Goal: Information Seeking & Learning: Check status

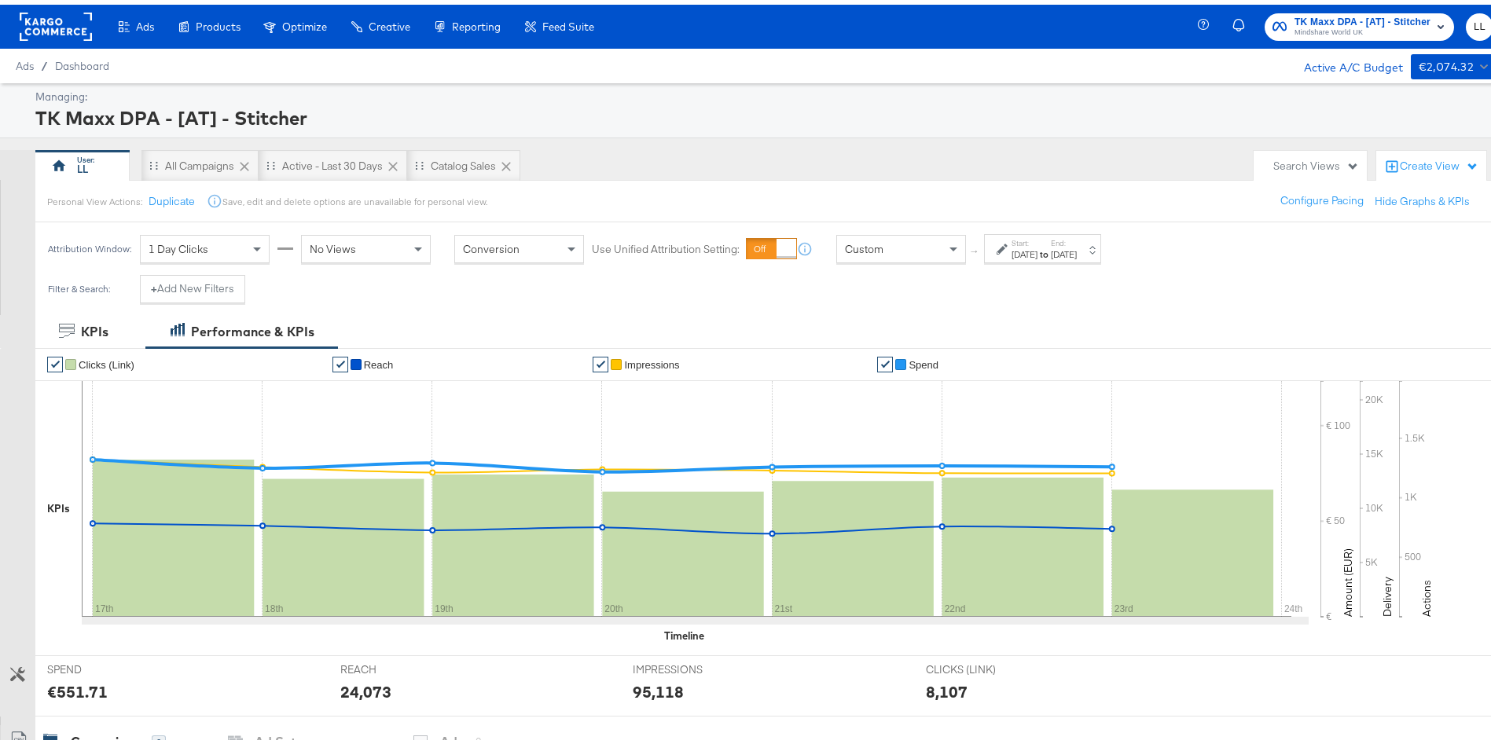
click at [1294, 28] on span "Mindshare World UK" at bounding box center [1362, 28] width 136 height 13
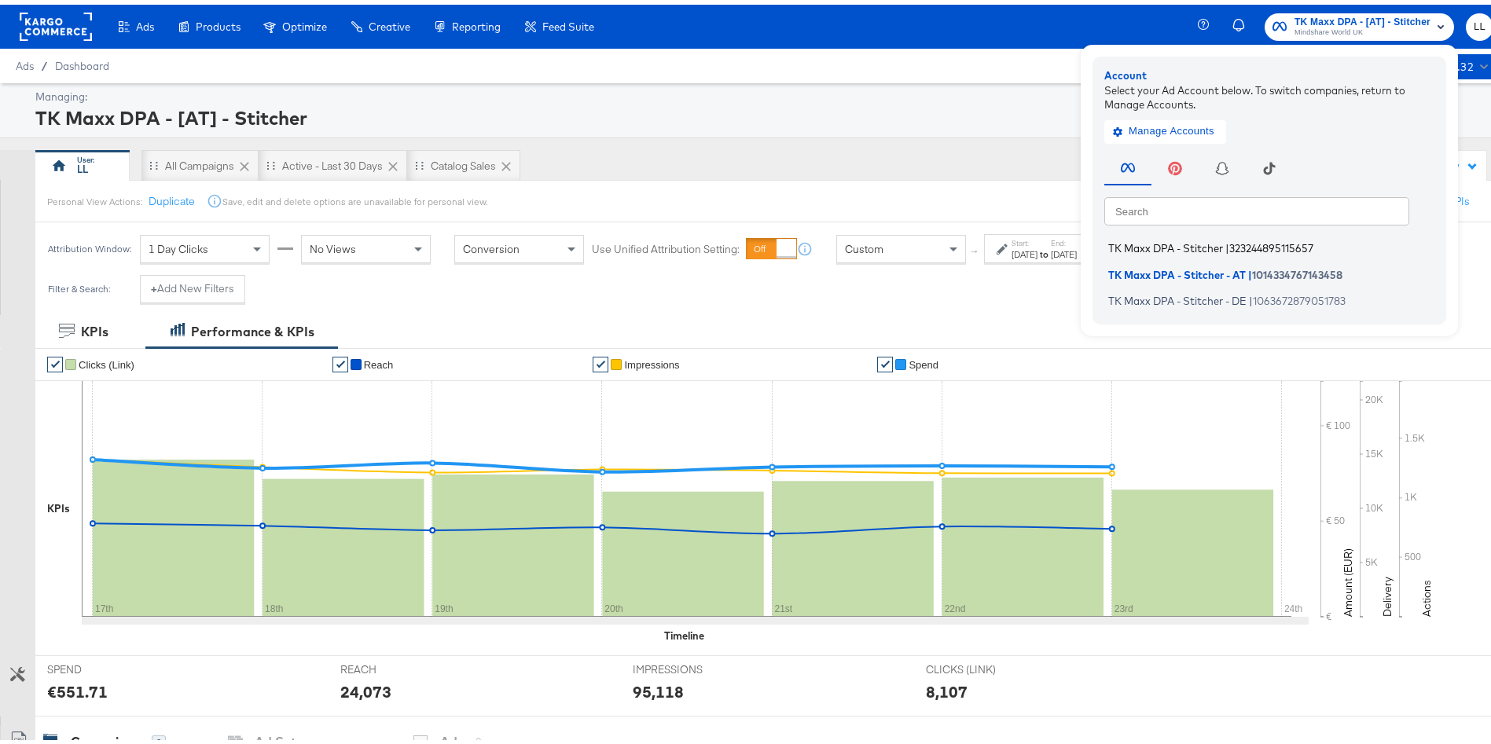
click at [1130, 239] on span "TK Maxx DPA - Stitcher" at bounding box center [1165, 243] width 115 height 13
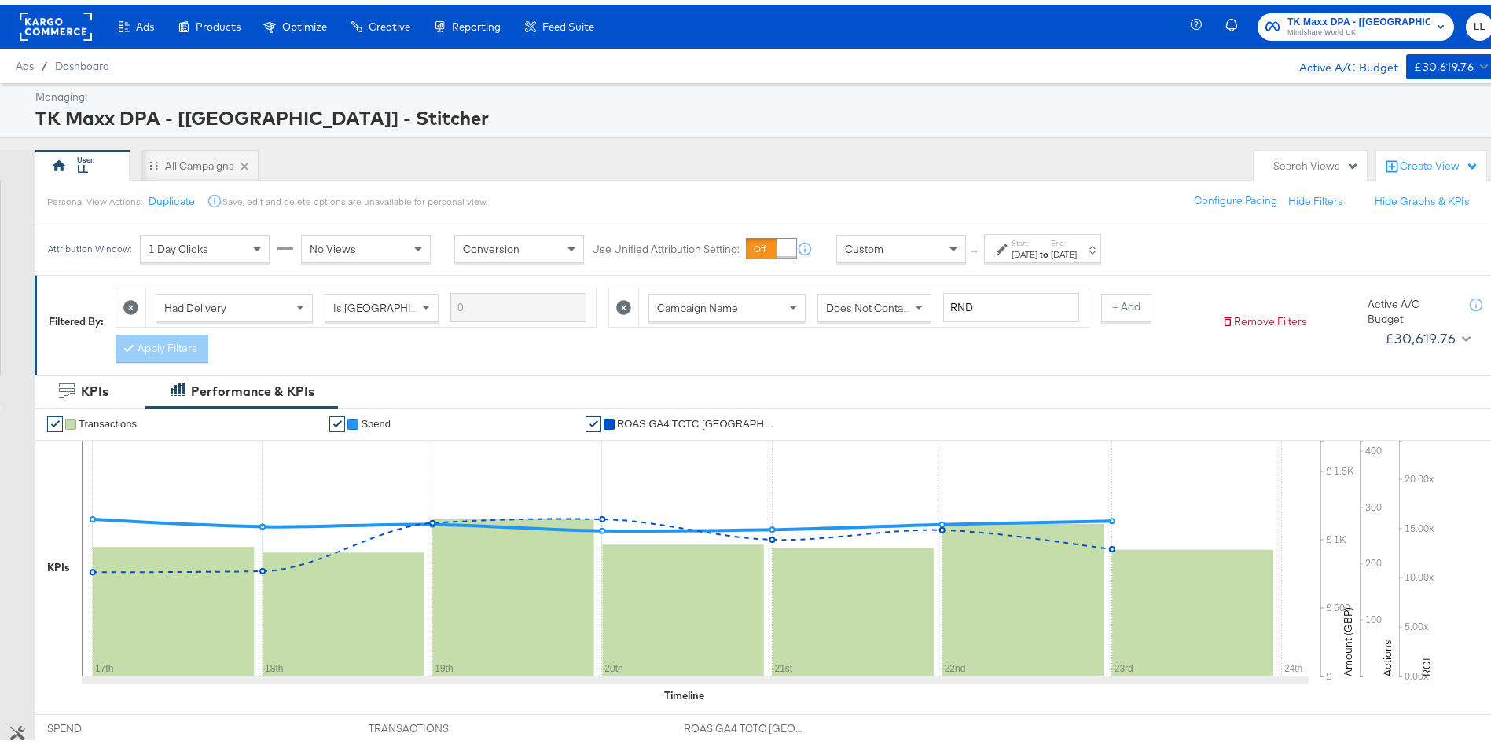
click at [1051, 115] on div "TK Maxx DPA - [[GEOGRAPHIC_DATA]] - Stitcher" at bounding box center [762, 113] width 1454 height 27
click at [878, 101] on div "TK Maxx DPA - [[GEOGRAPHIC_DATA]] - Stitcher" at bounding box center [762, 113] width 1454 height 27
click at [1333, 25] on span "Mindshare World UK" at bounding box center [1358, 28] width 143 height 13
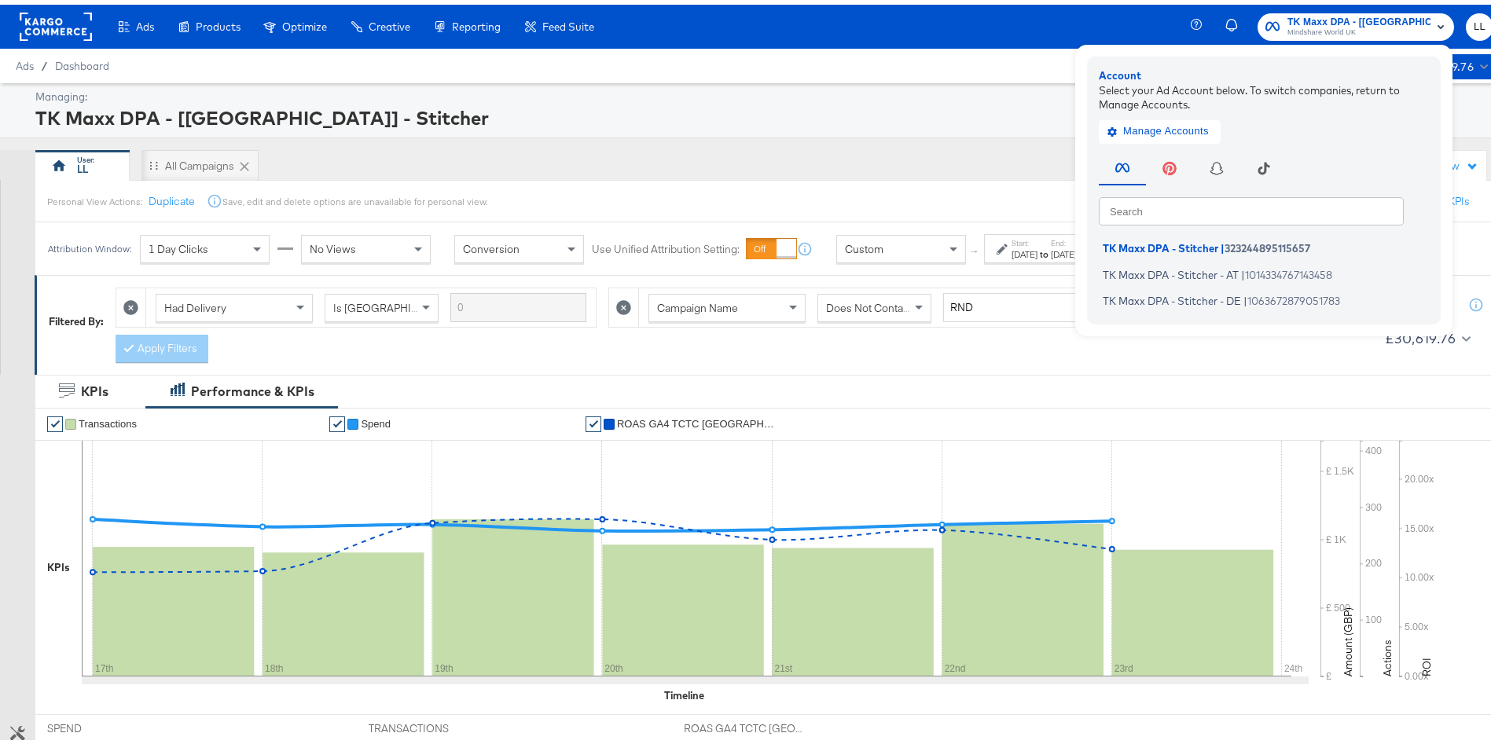
click at [711, 75] on div "Ads / Dashboard Active A/C Budget £30,619.76" at bounding box center [754, 61] width 1509 height 35
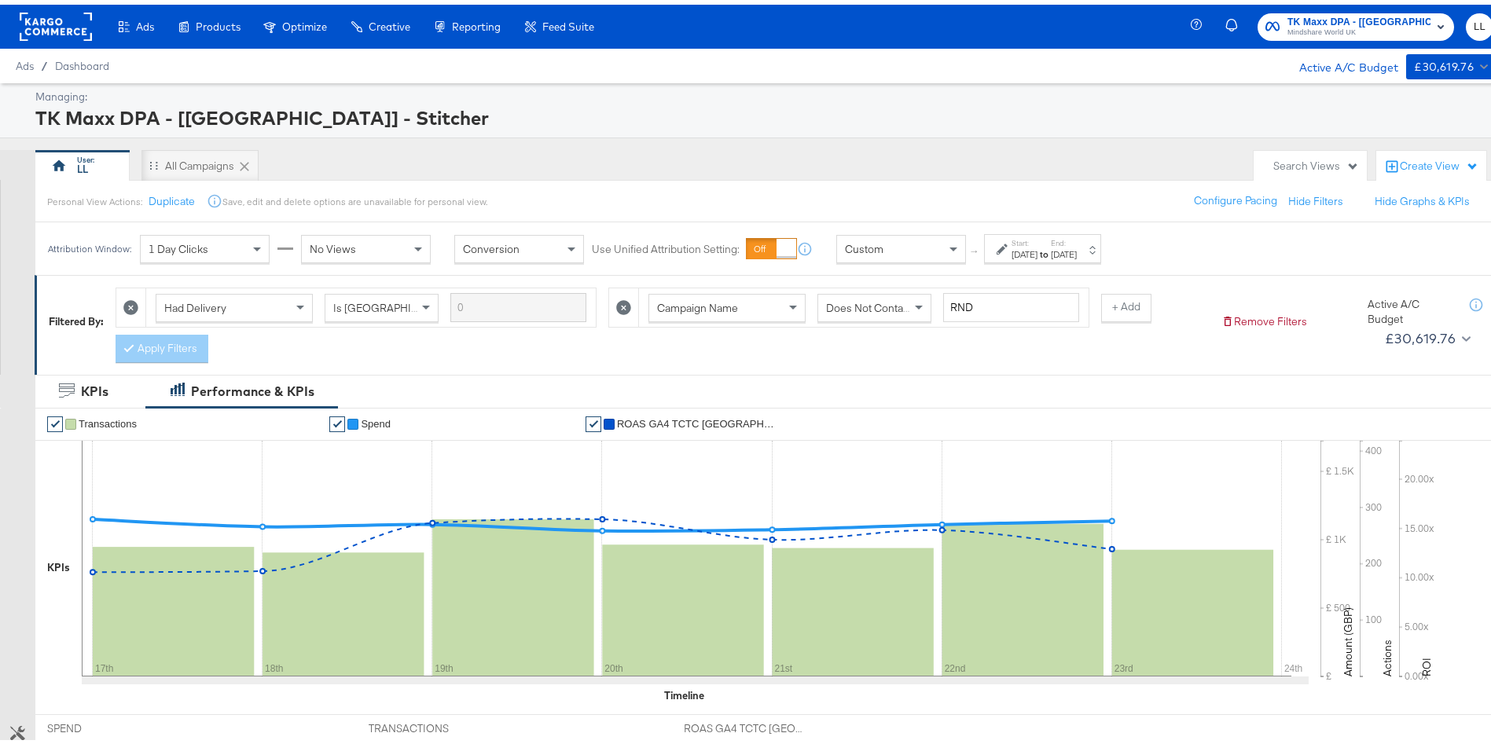
click at [1037, 246] on div "[DATE]" at bounding box center [1024, 250] width 26 height 13
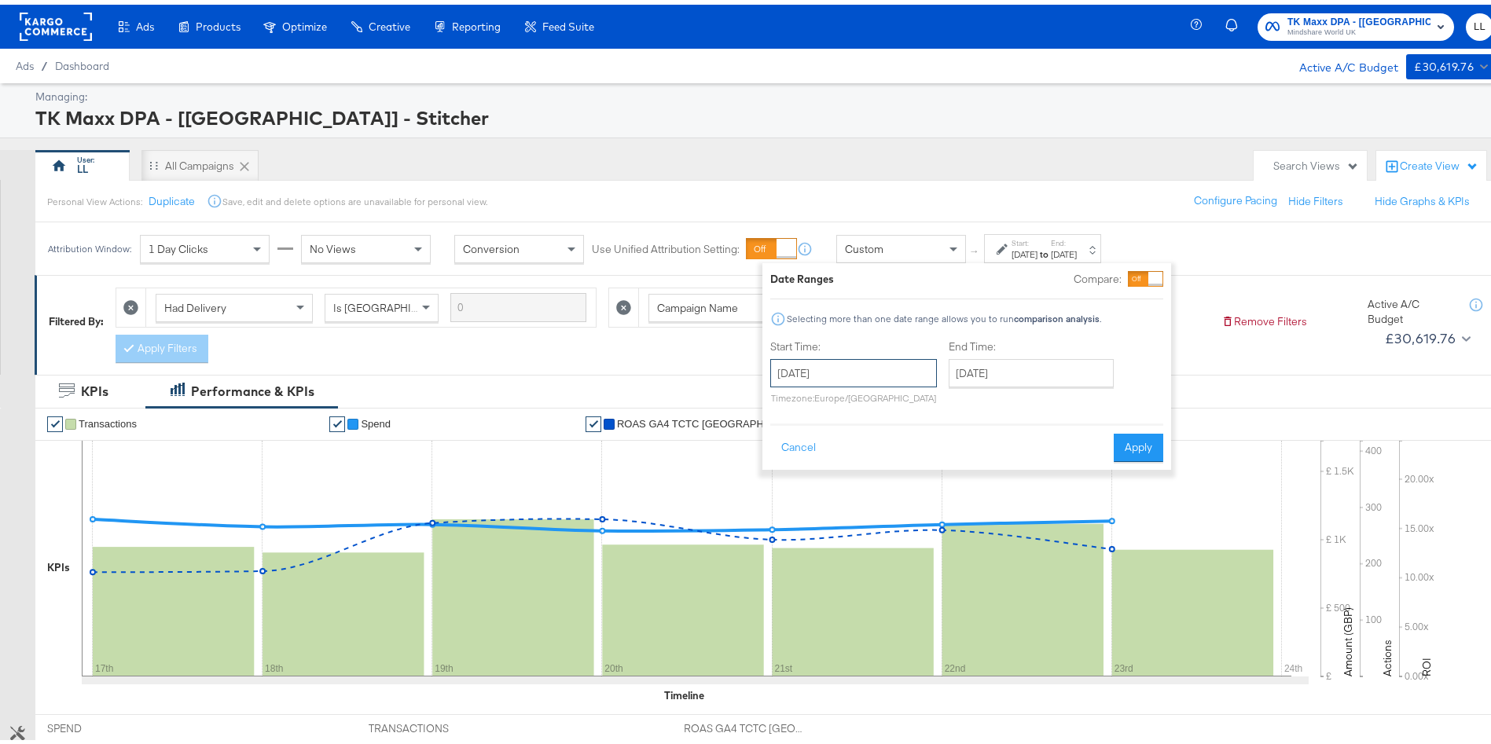
click at [811, 359] on input "[DATE]" at bounding box center [853, 368] width 167 height 28
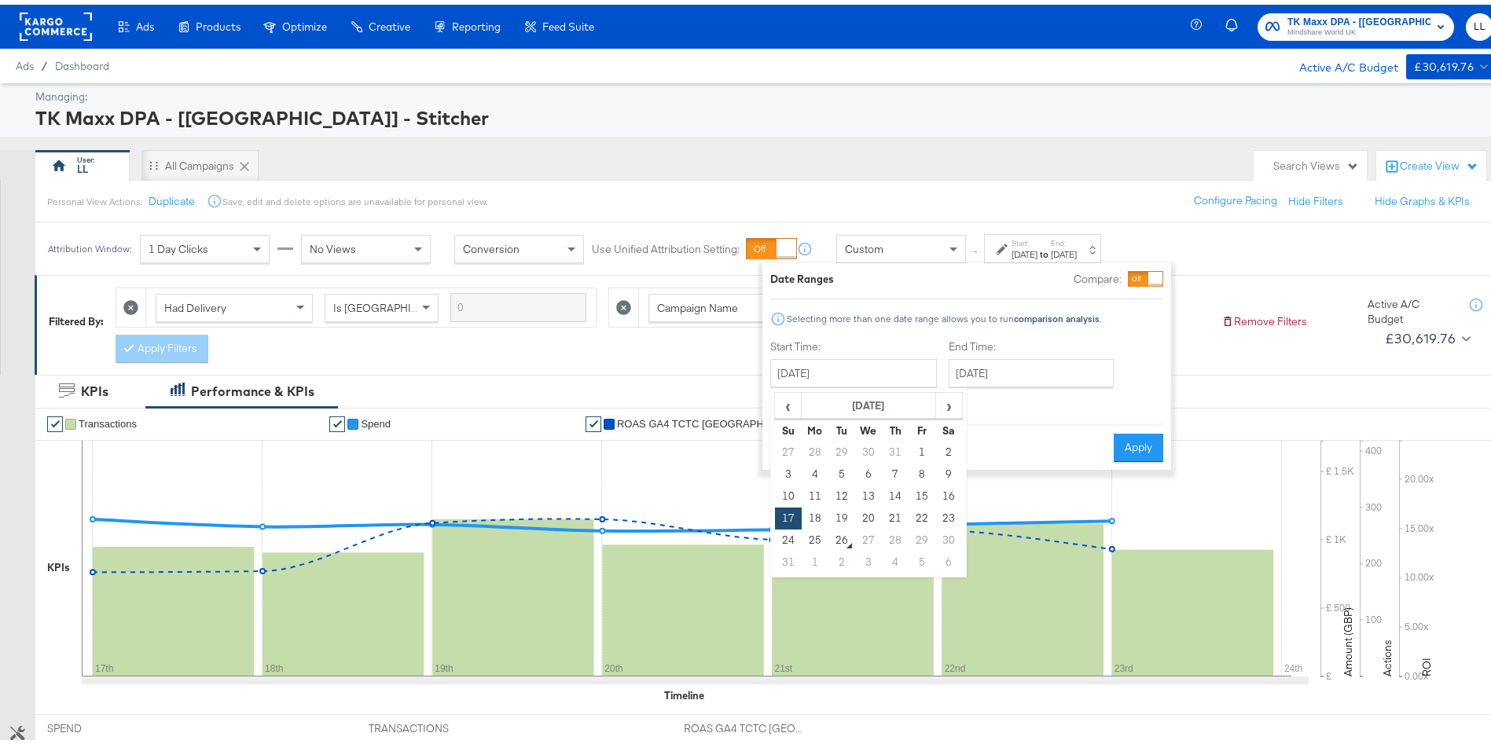
click at [1143, 337] on div "Start Time: August 17th 2025 ‹ August 2025 › Su Mo Tu We Th Fr Sa 27 28 29 30 3…" at bounding box center [966, 371] width 393 height 72
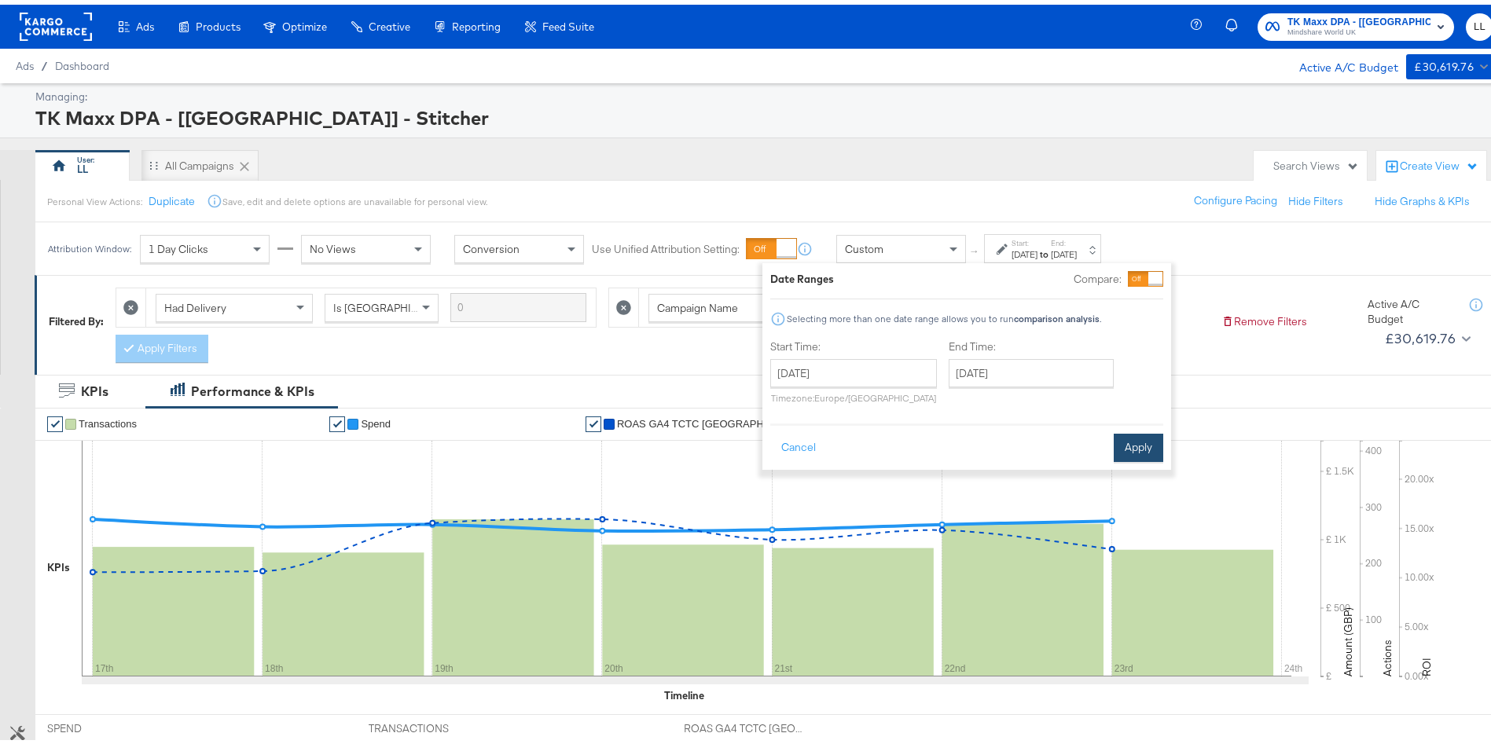
click at [1153, 438] on button "Apply" at bounding box center [1138, 443] width 50 height 28
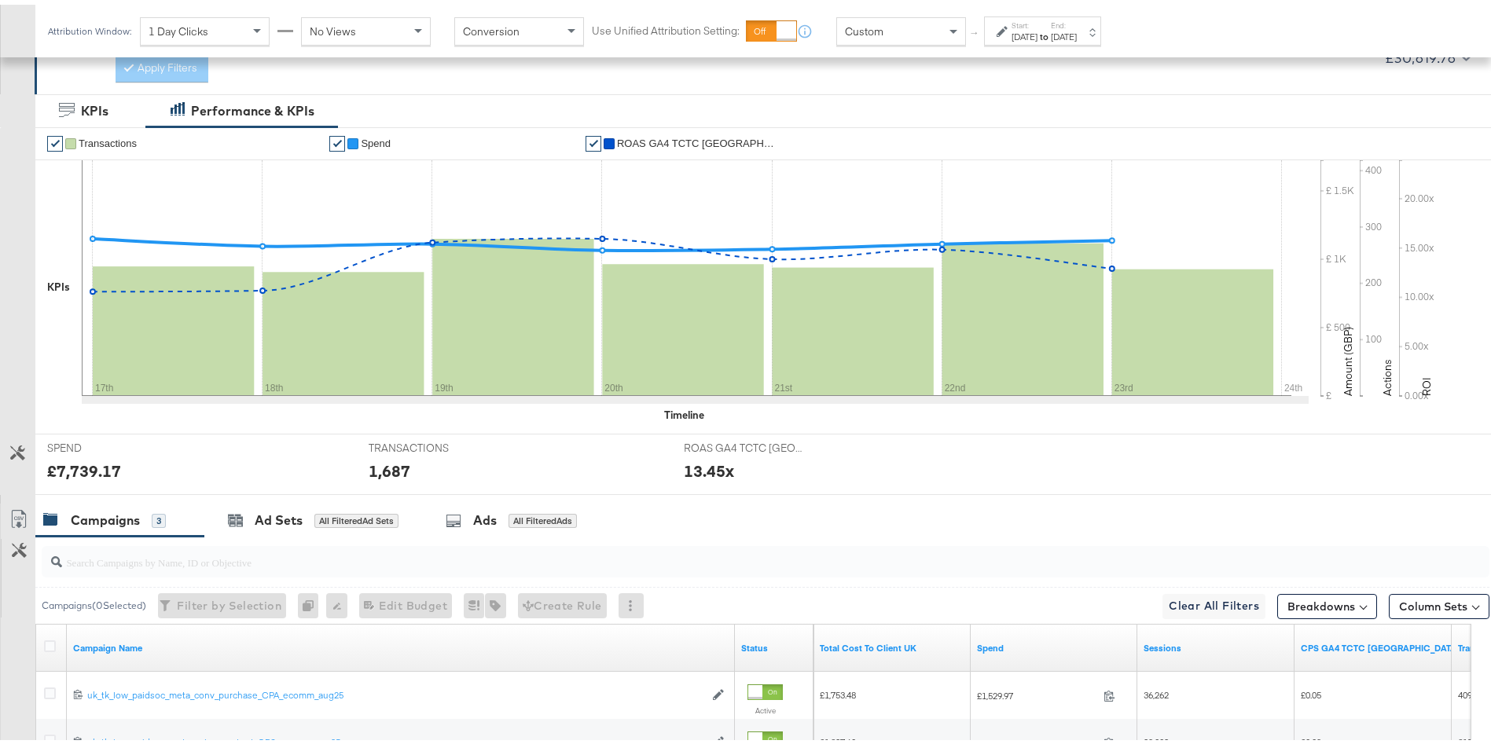
scroll to position [508, 0]
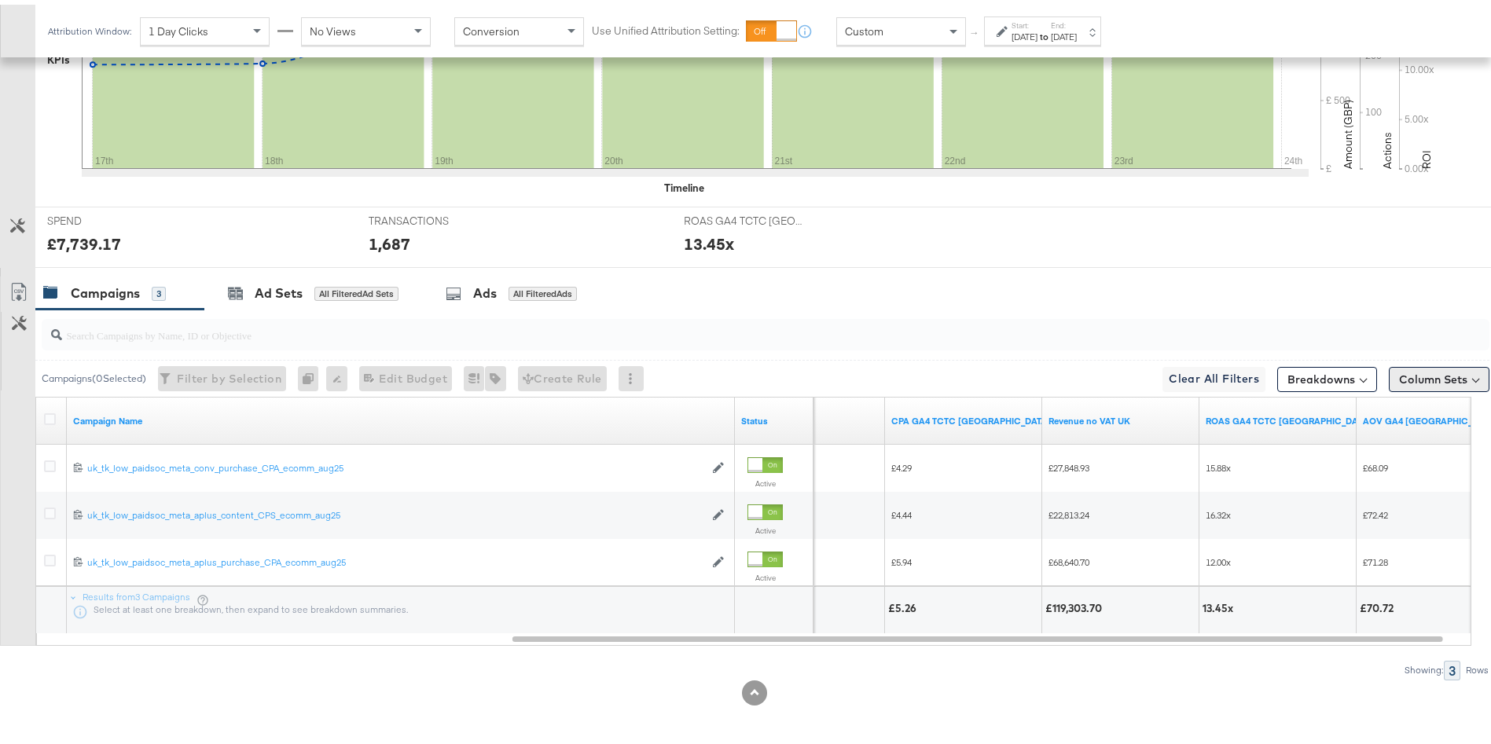
click at [1419, 377] on button "Column Sets" at bounding box center [1438, 374] width 101 height 25
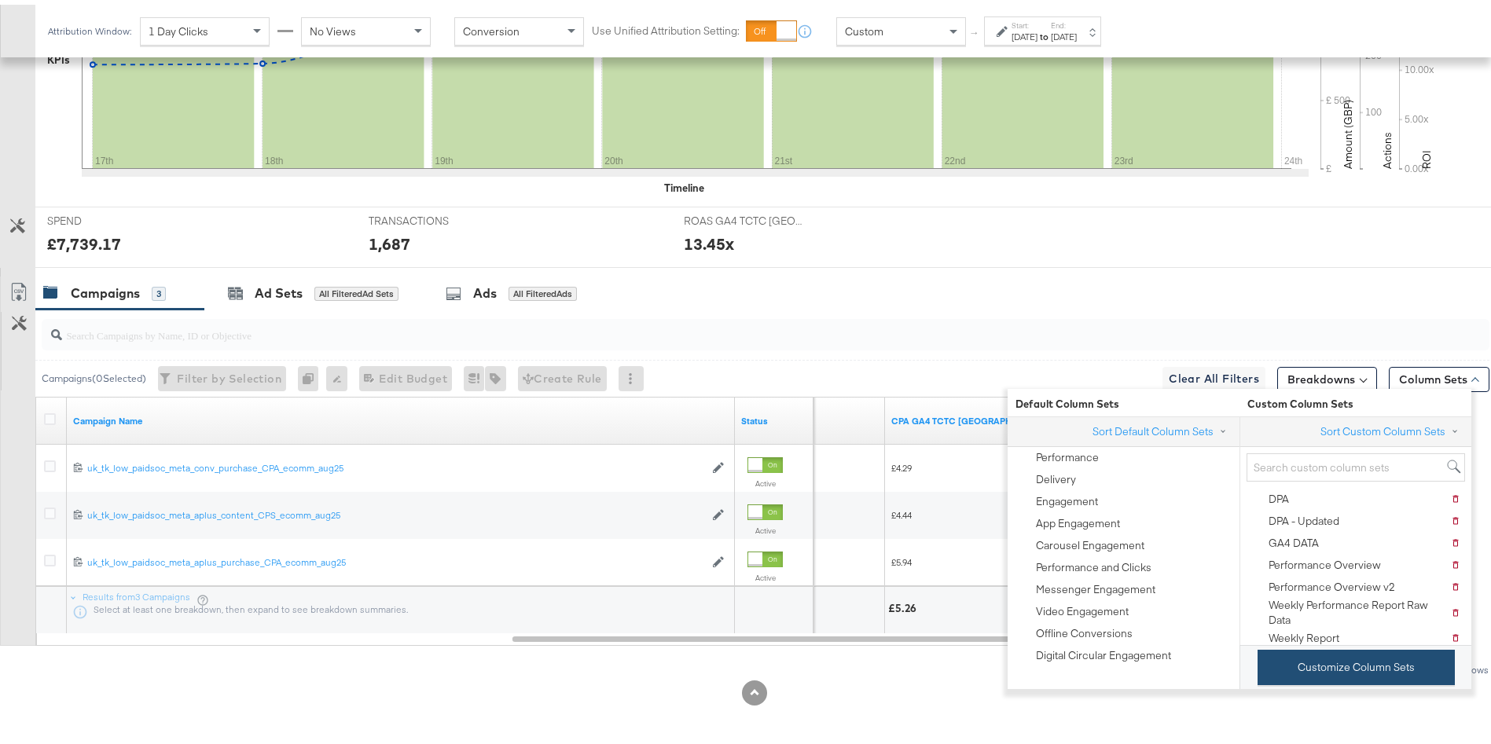
click at [1346, 663] on button "Customize Column Sets" at bounding box center [1355, 662] width 197 height 35
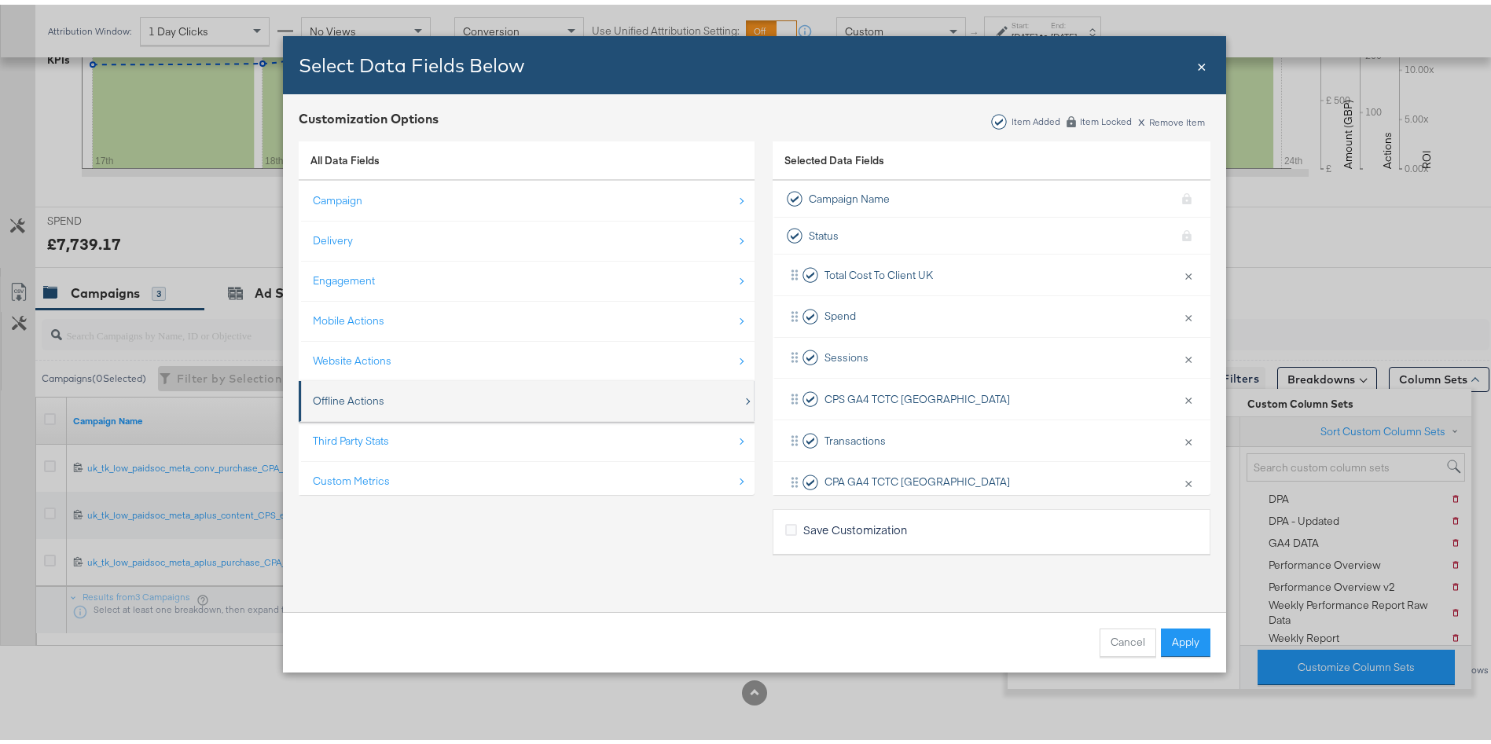
scroll to position [23, 0]
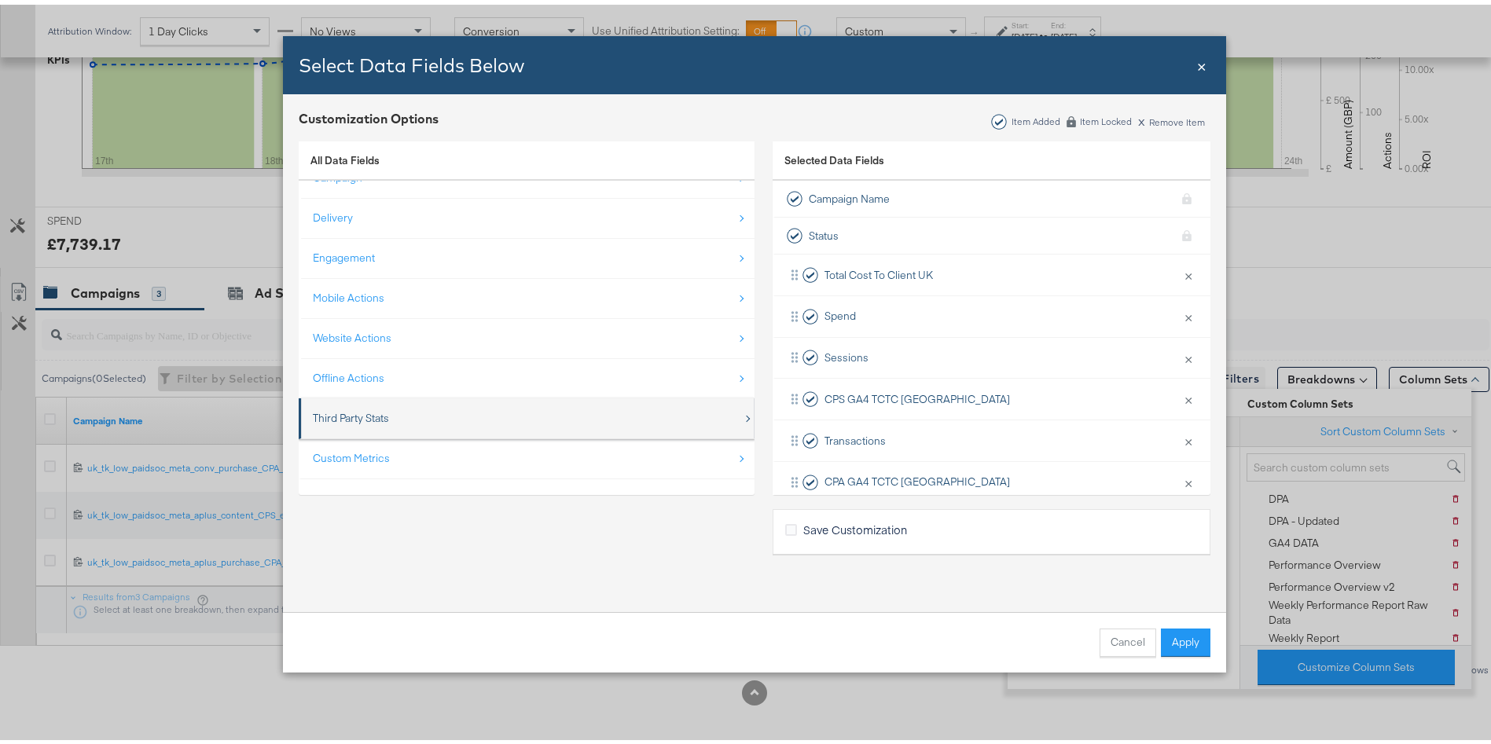
click at [326, 410] on div "Third Party Stats" at bounding box center [351, 413] width 76 height 15
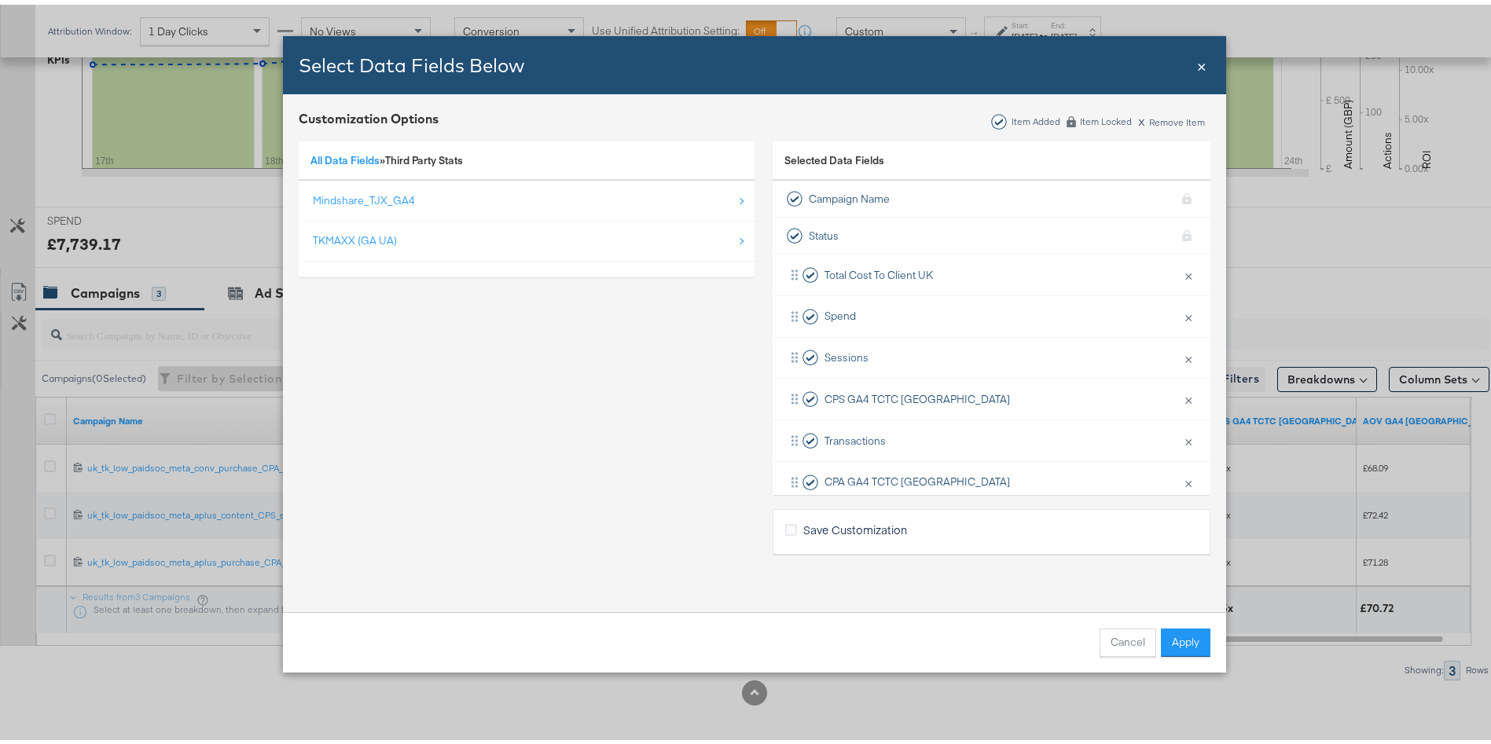
scroll to position [0, 0]
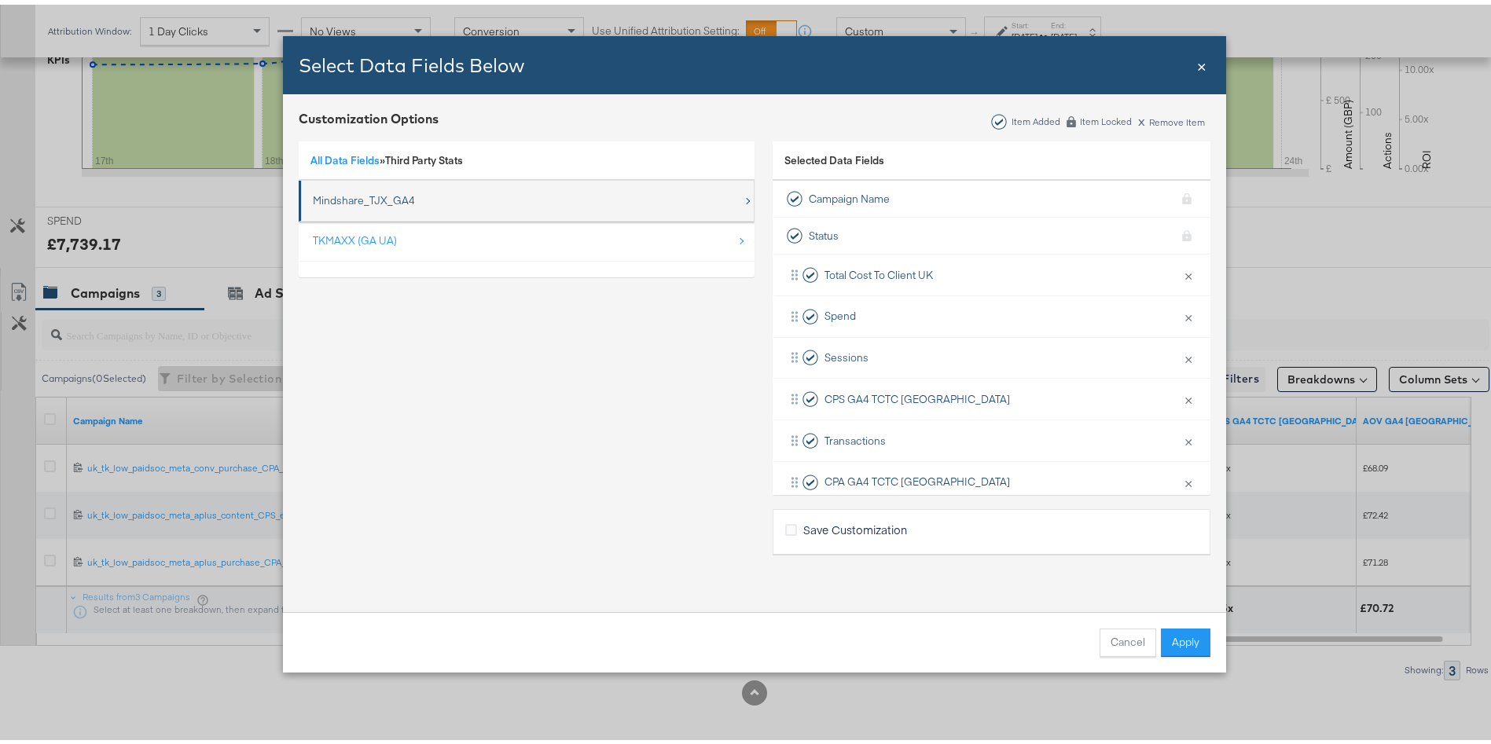
click at [354, 198] on div "Mindshare_TJX_GA4" at bounding box center [364, 196] width 102 height 15
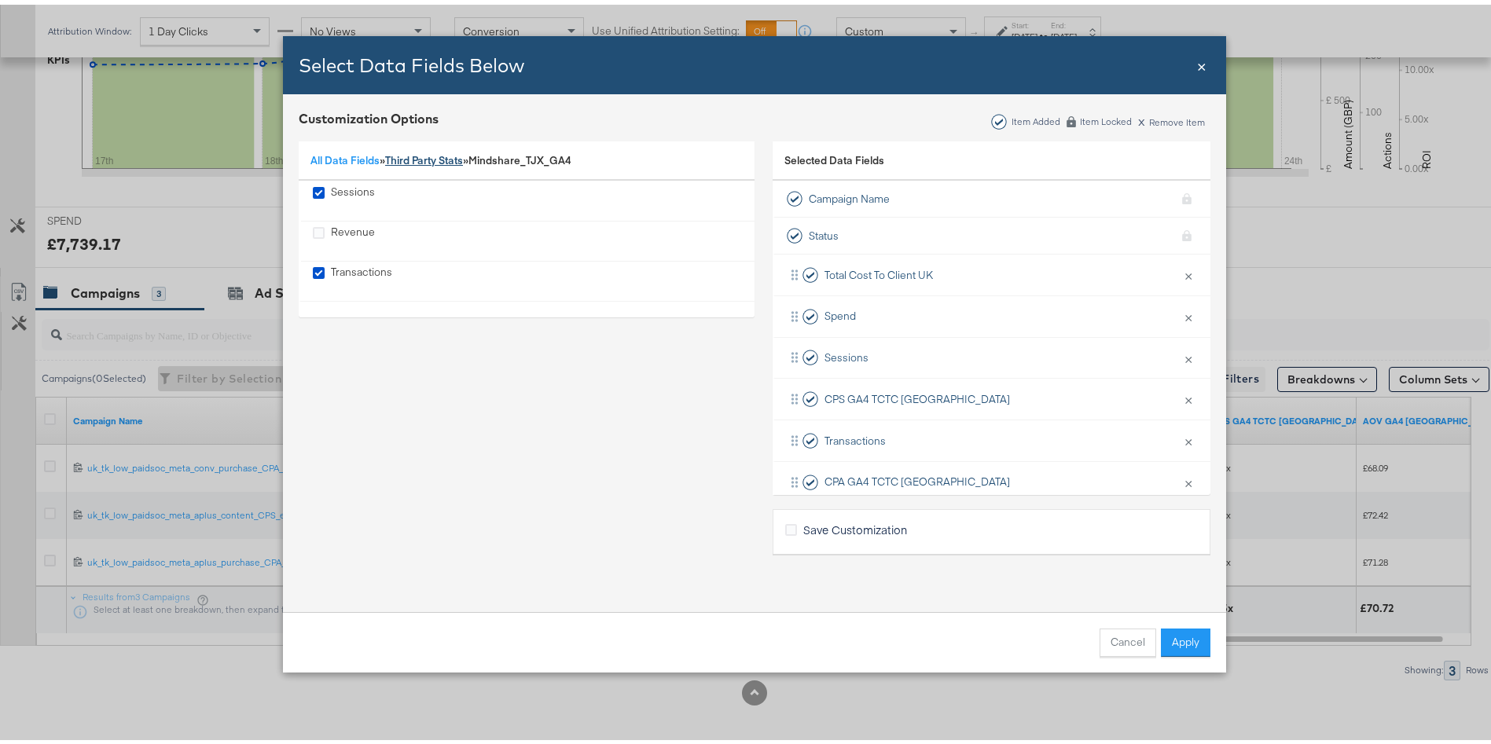
click at [397, 152] on link "Third Party Stats" at bounding box center [424, 156] width 78 height 14
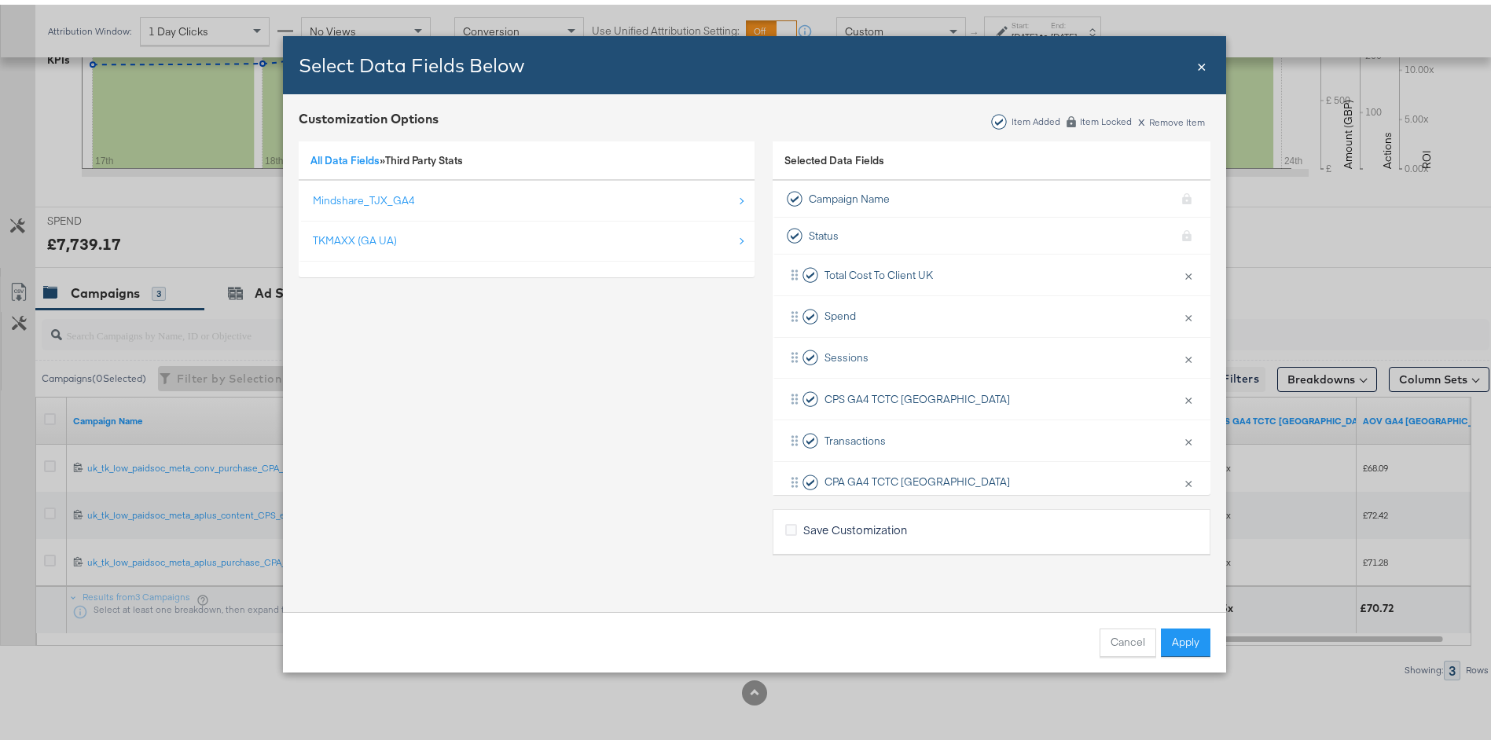
click at [343, 165] on div "All Data Fields » Third Party Stats" at bounding box center [527, 157] width 456 height 40
click at [322, 160] on link "All Data Fields" at bounding box center [344, 156] width 69 height 14
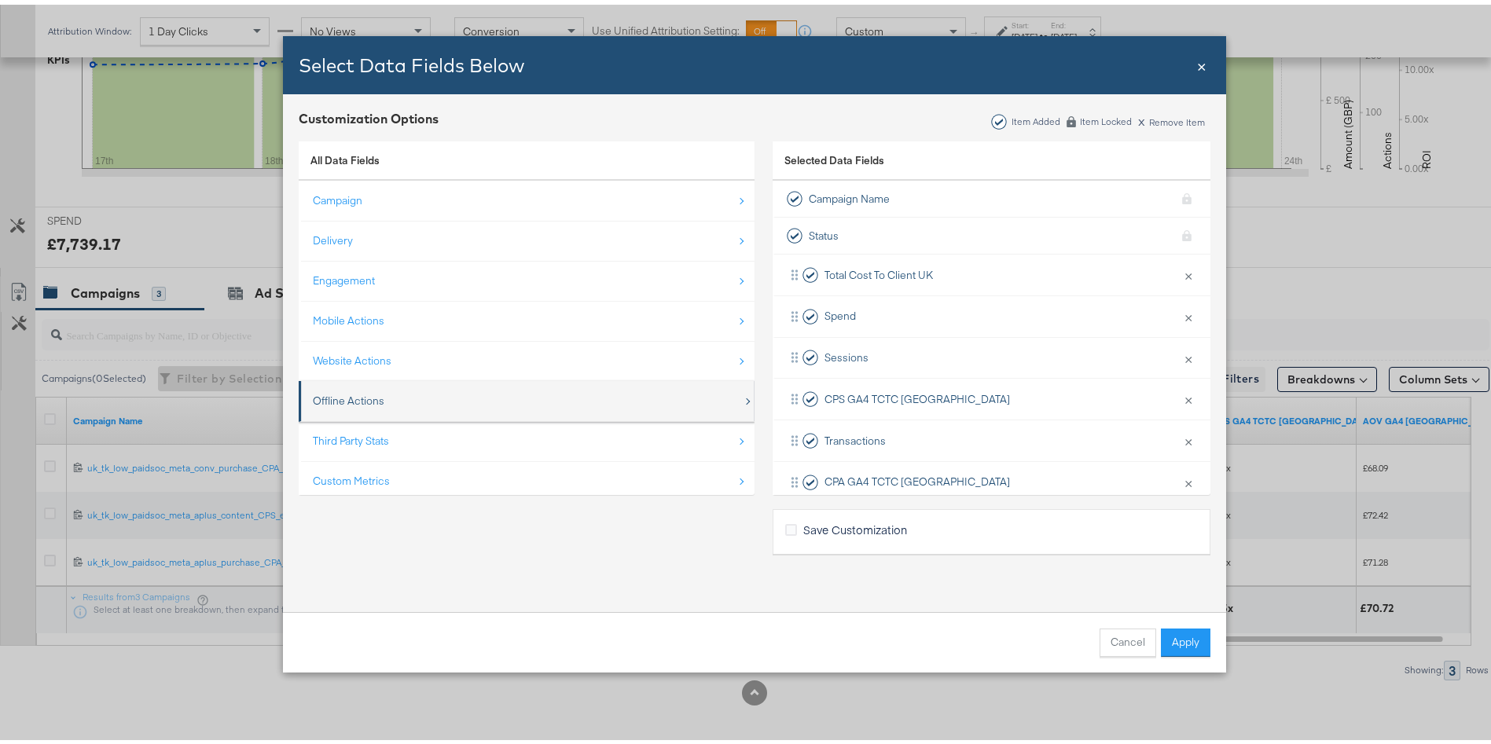
scroll to position [23, 0]
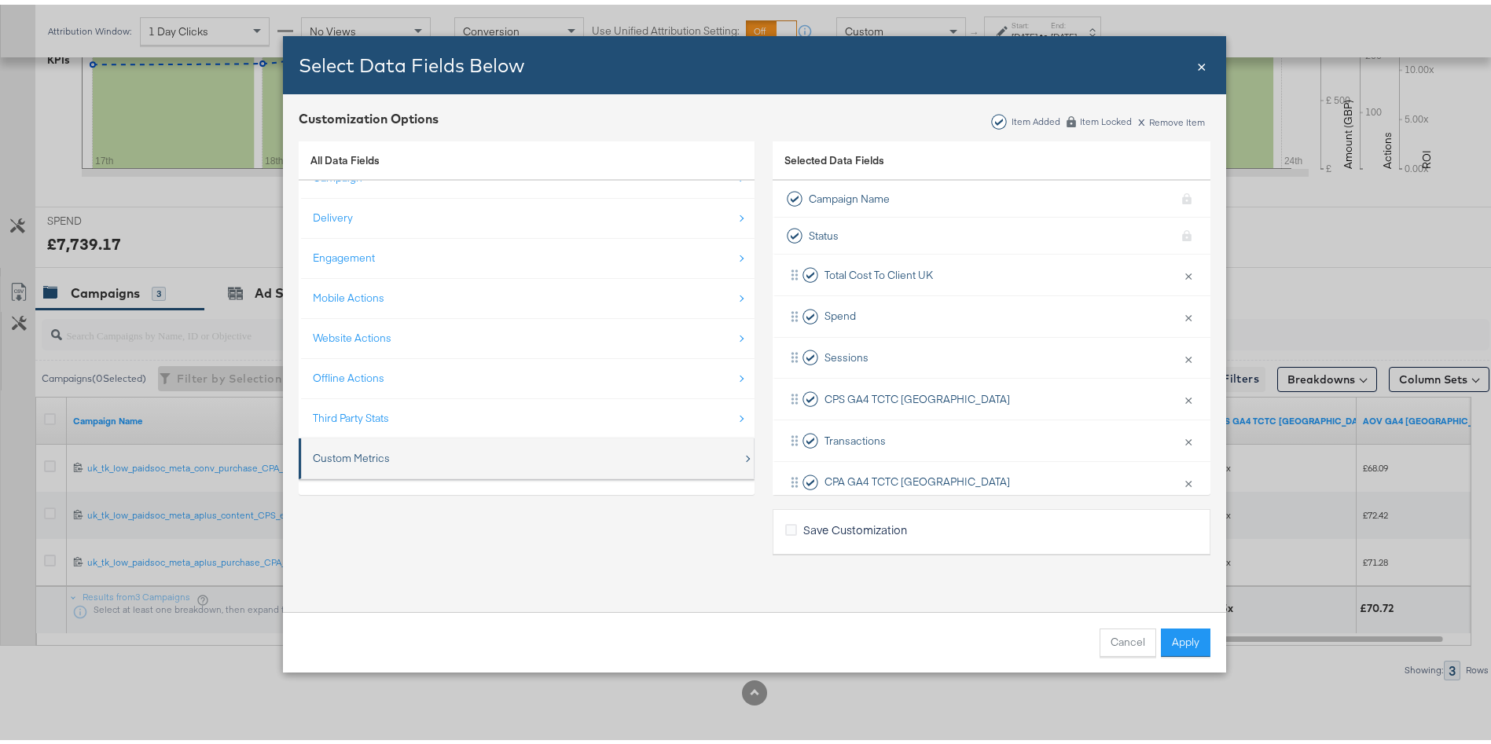
click at [326, 454] on div "Custom Metrics" at bounding box center [351, 453] width 77 height 15
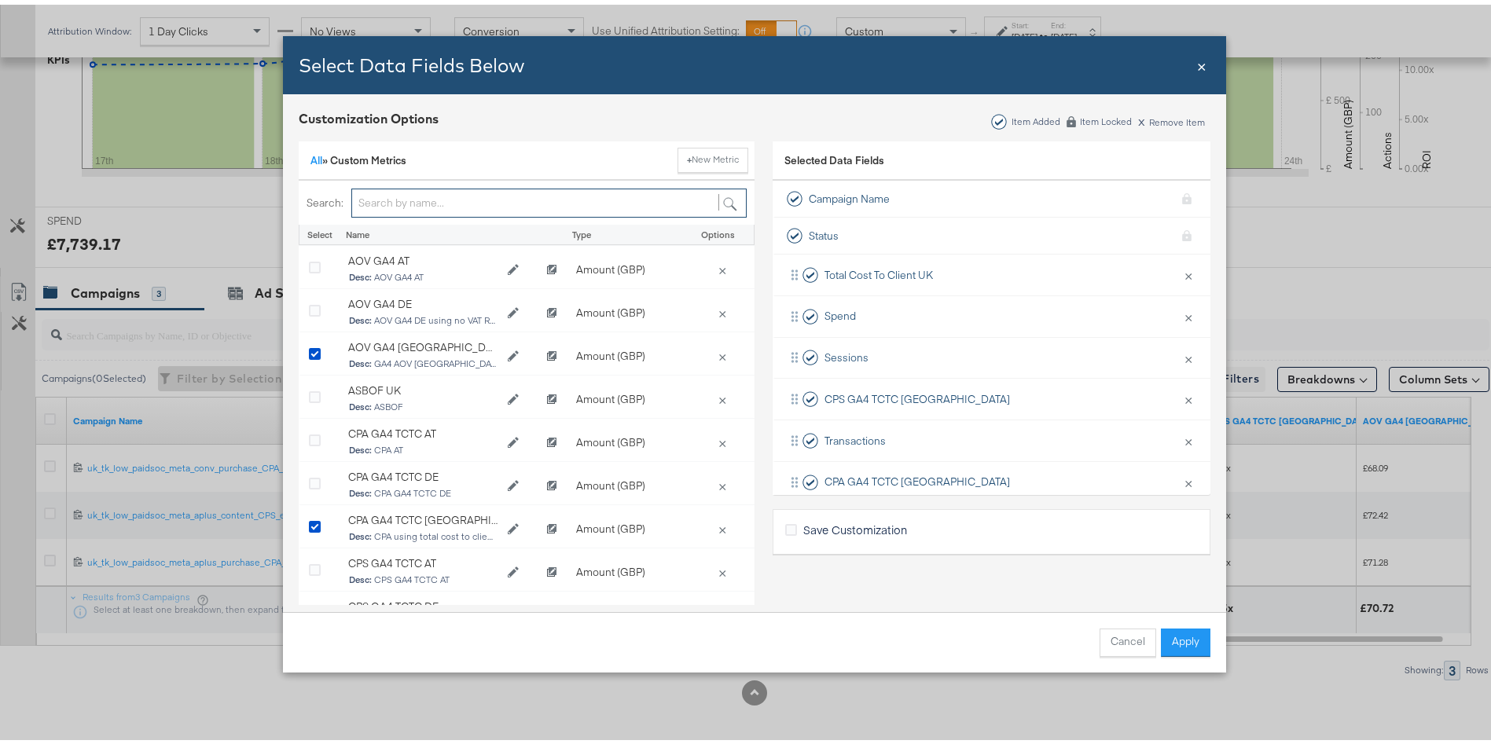
click at [367, 200] on input "Bulk Add Locations Modal" at bounding box center [548, 198] width 395 height 29
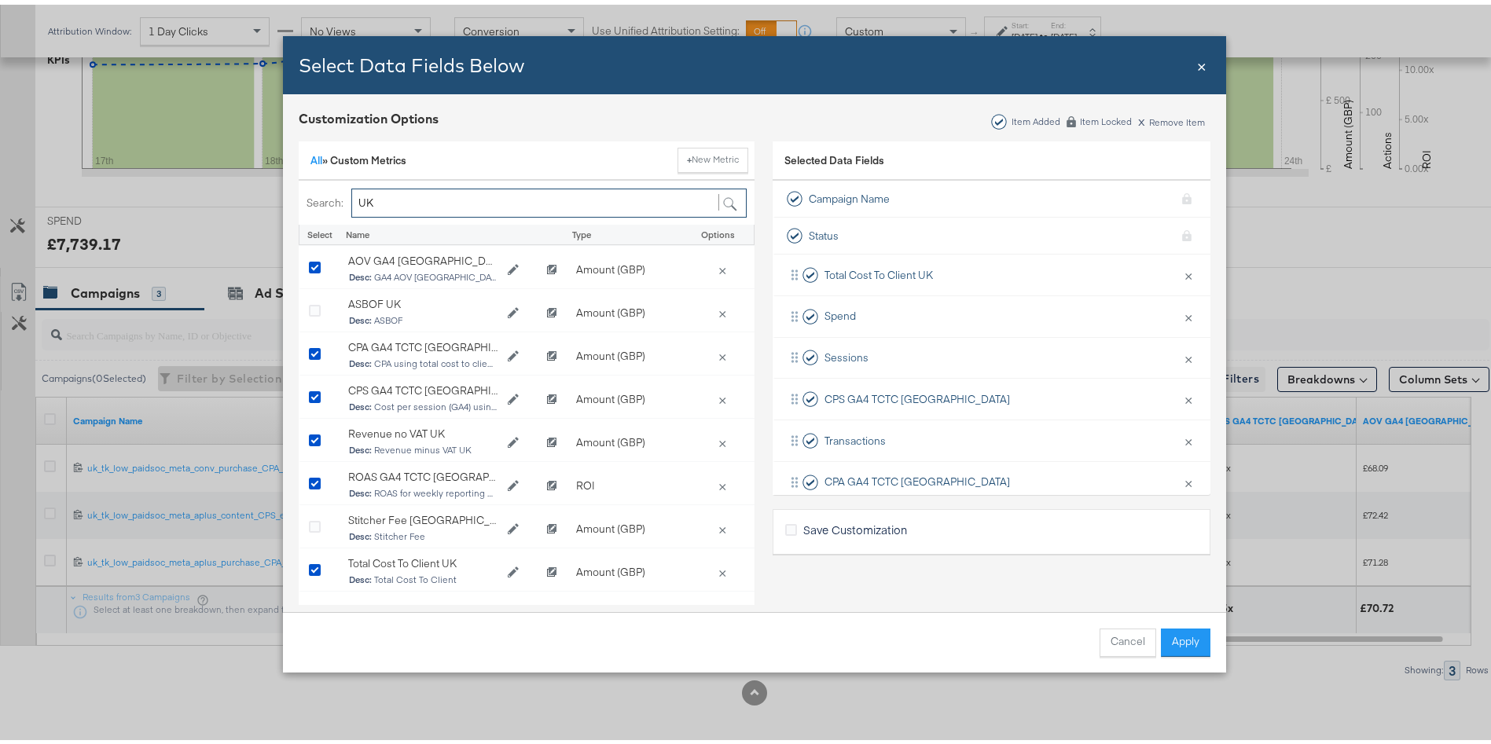
type input "U"
type input "d"
type input "DE"
drag, startPoint x: 393, startPoint y: 200, endPoint x: 304, endPoint y: 197, distance: 88.8
click at [304, 197] on div "Search: DE" at bounding box center [527, 198] width 456 height 45
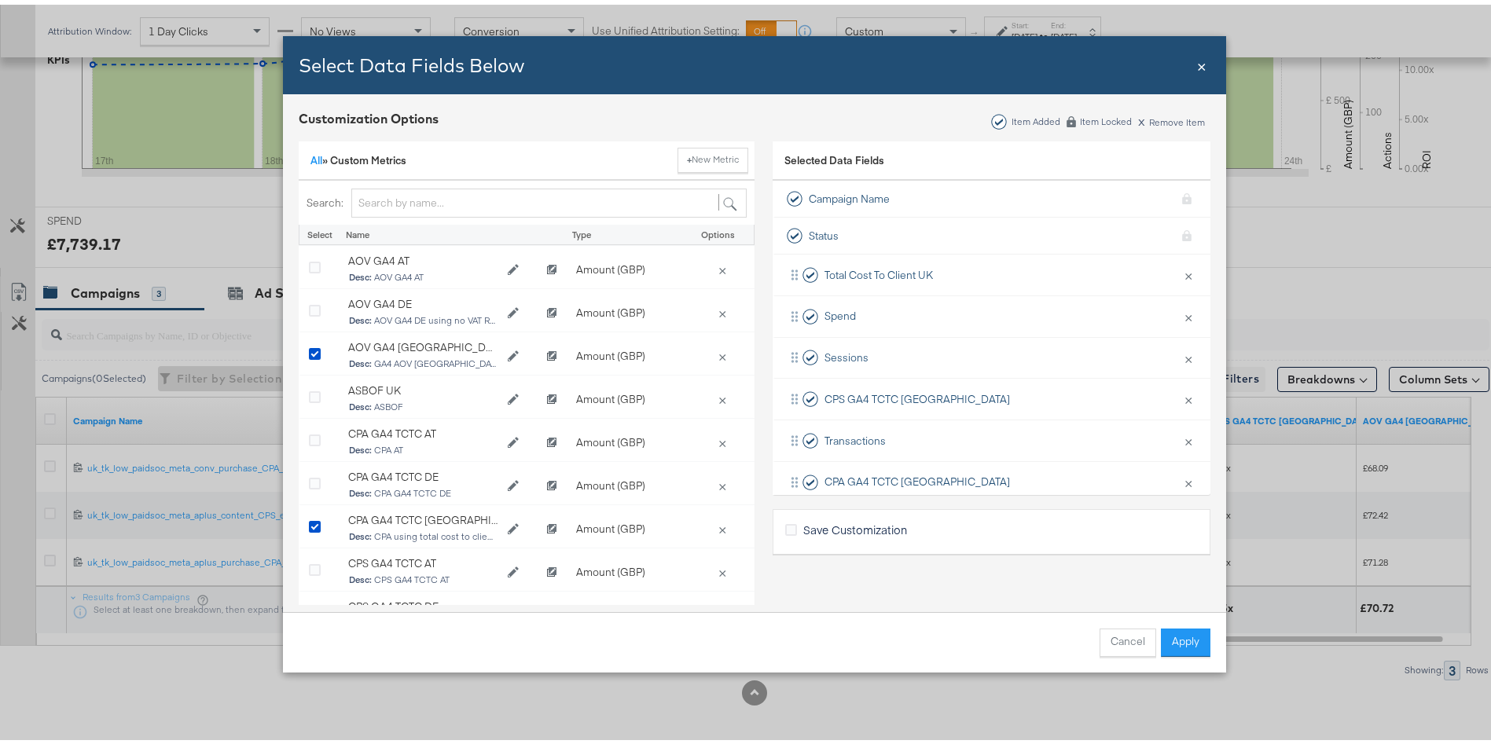
click at [1197, 57] on span "×" at bounding box center [1201, 60] width 9 height 21
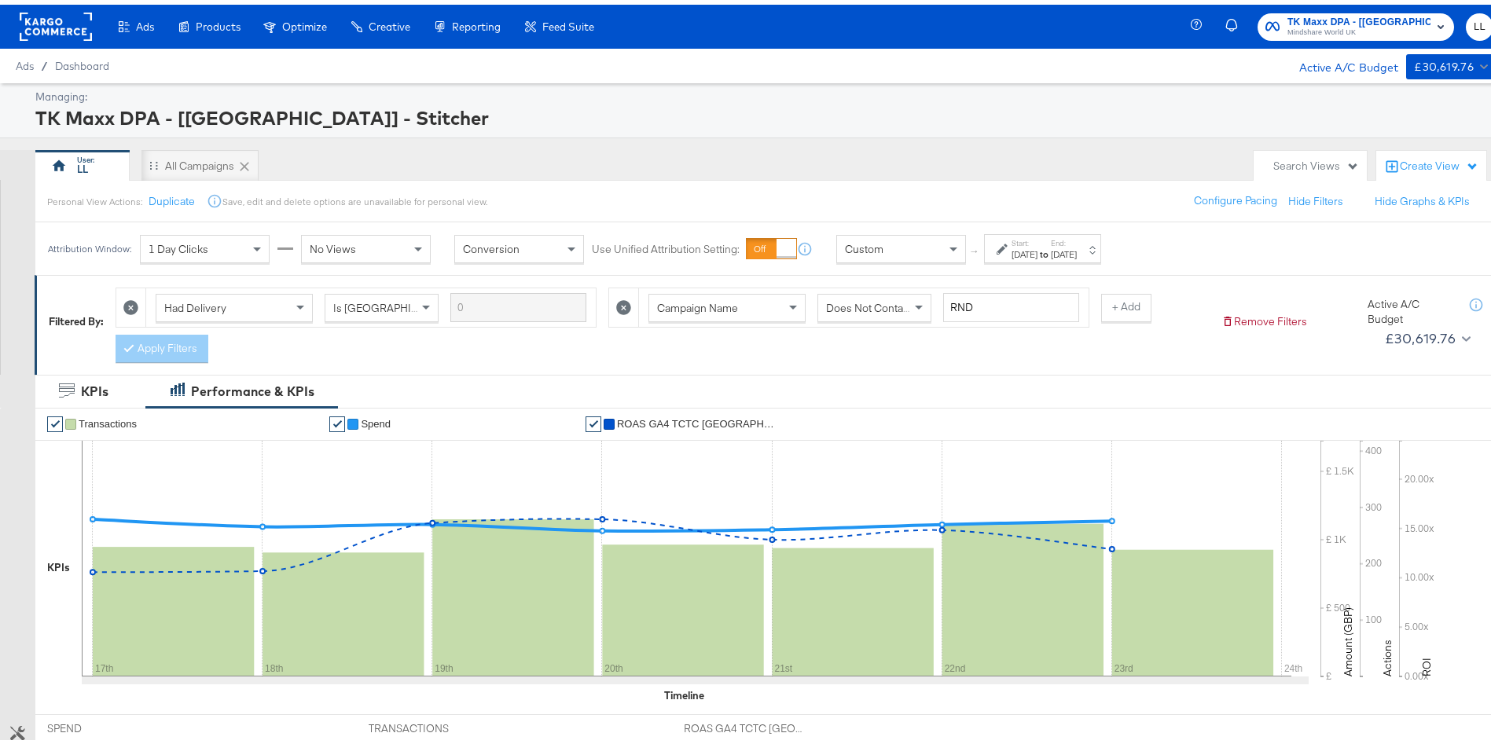
scroll to position [508, 0]
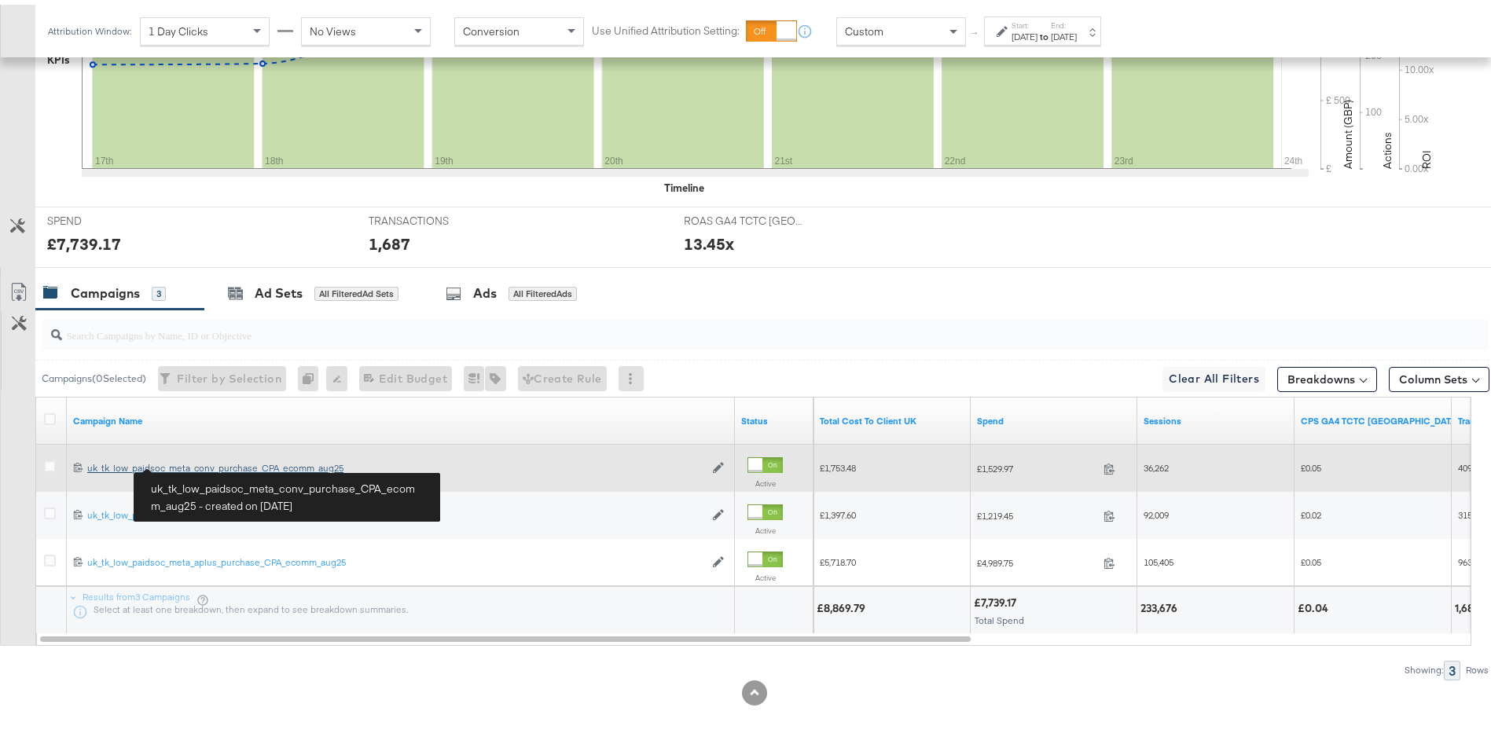
click at [193, 461] on div "uk_tk_low_paidsoc_meta_conv_purchase_CPA_ecomm_aug25 uk_tk_low_paidsoc_meta_con…" at bounding box center [395, 463] width 617 height 13
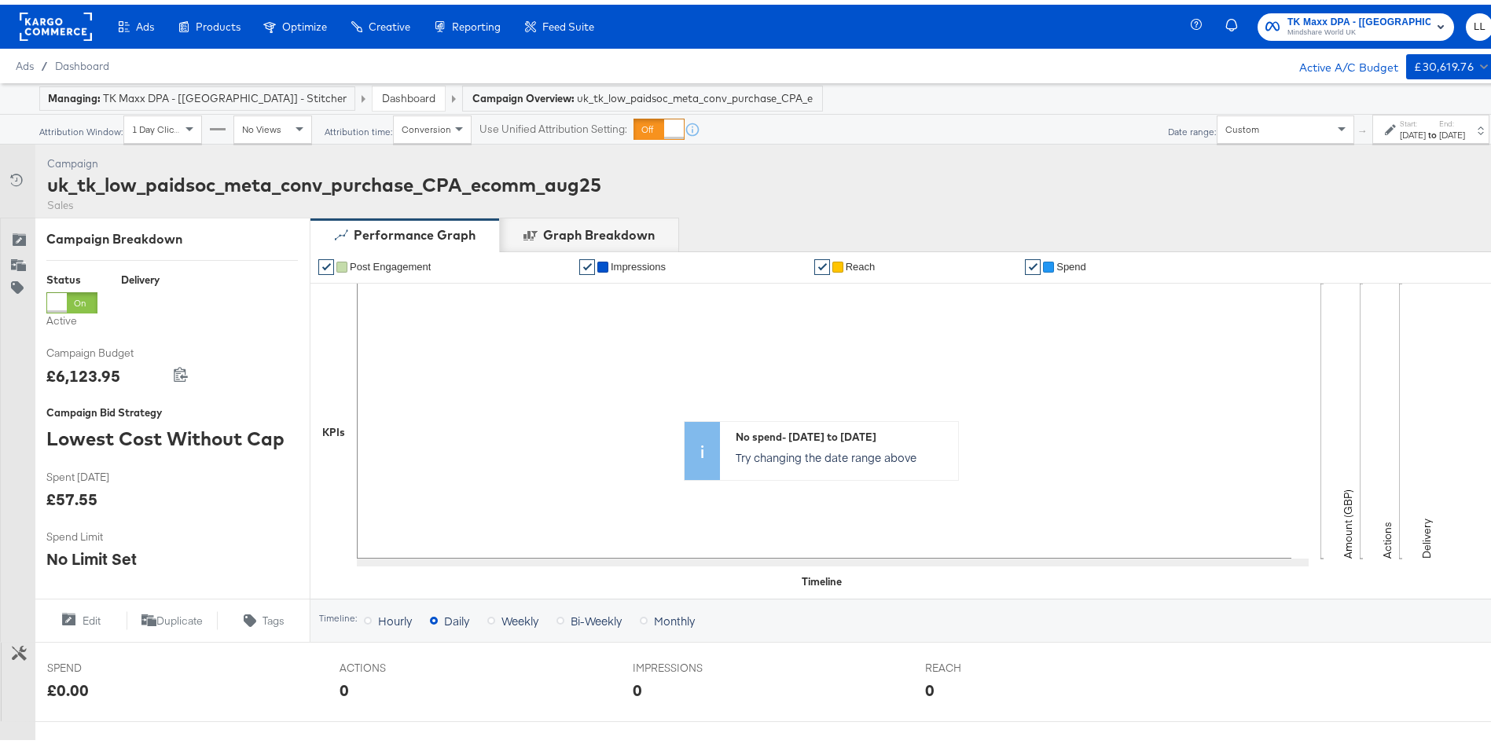
scroll to position [585, 0]
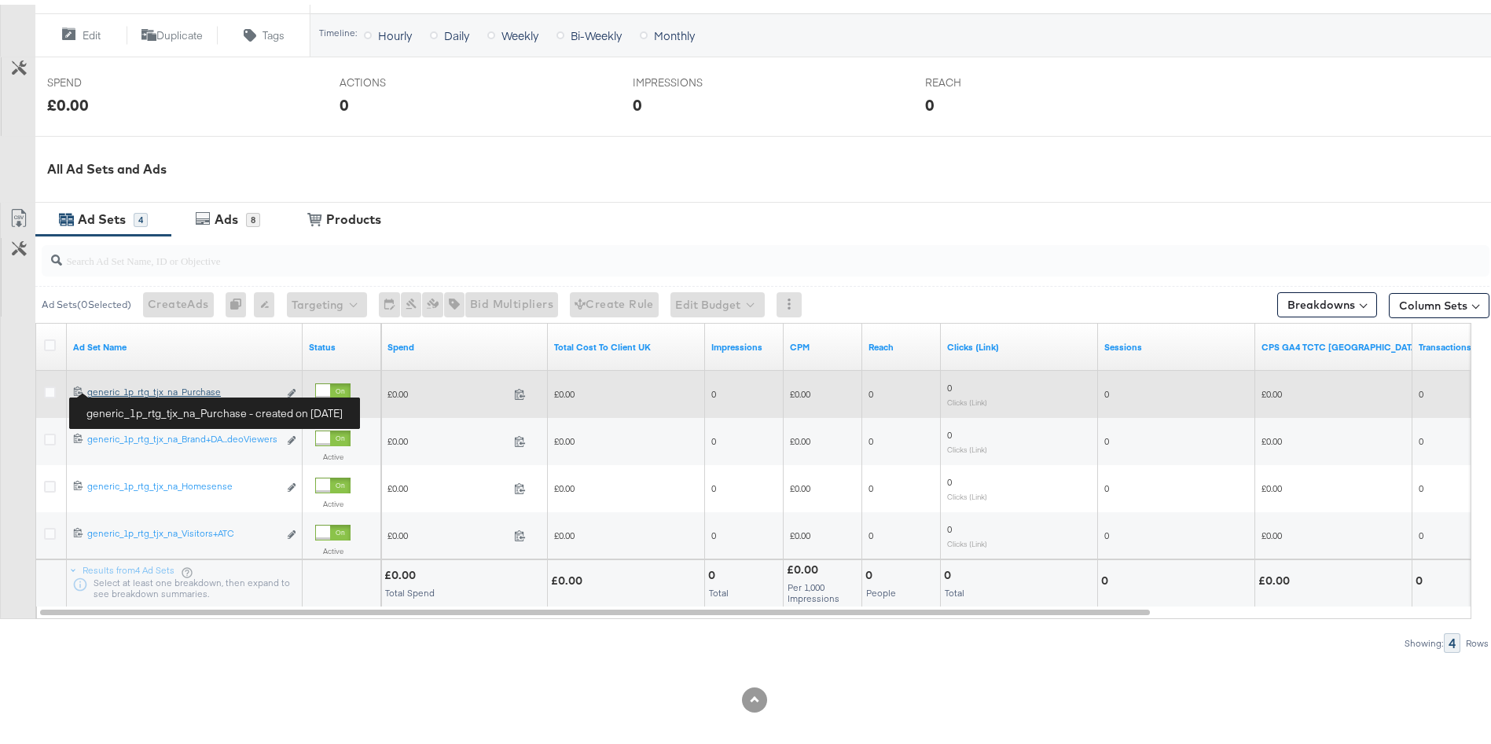
click at [127, 386] on div "generic_1p_rtg_tjx_na_Purchase generic_1p_rtg_tjx_na_Purchase" at bounding box center [182, 387] width 191 height 13
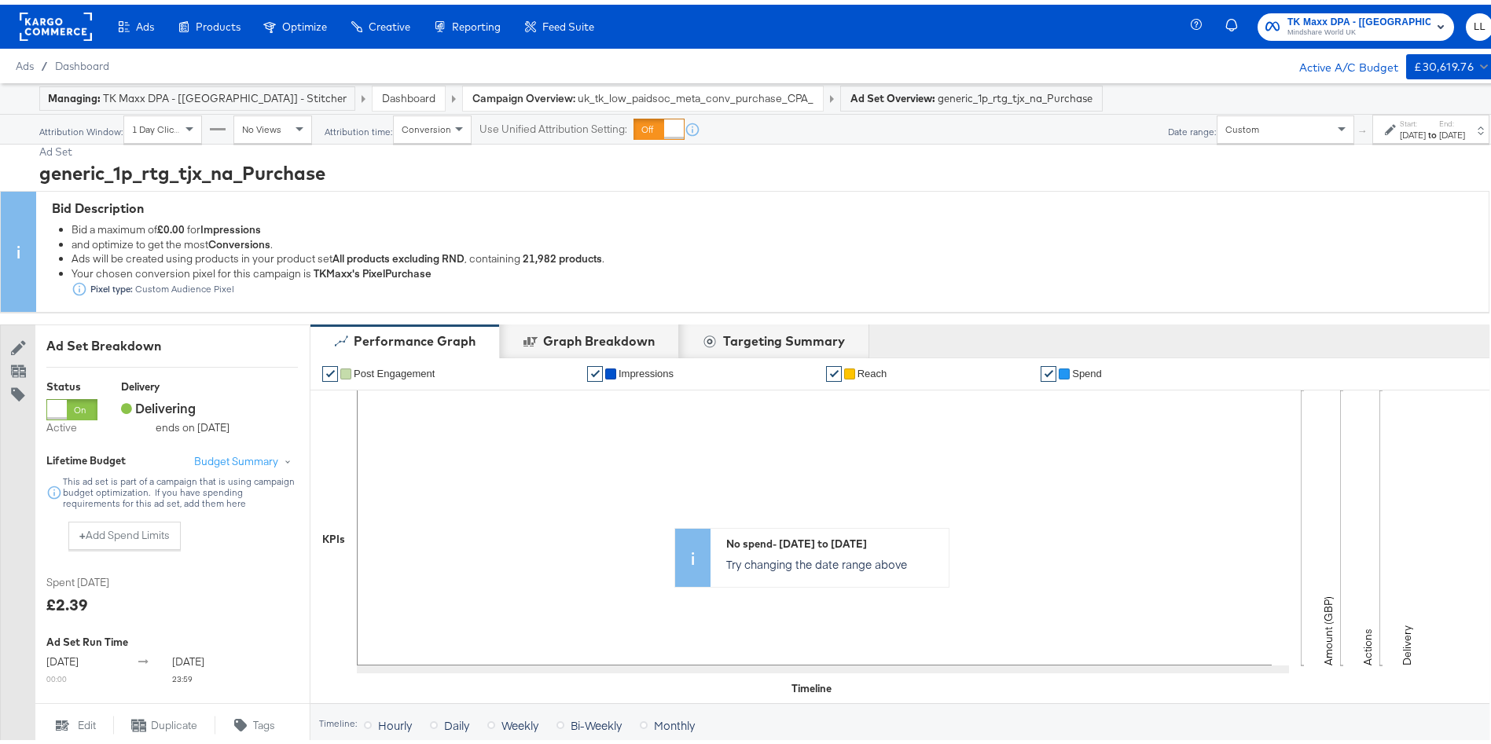
click at [1399, 120] on label "Start:" at bounding box center [1412, 119] width 26 height 10
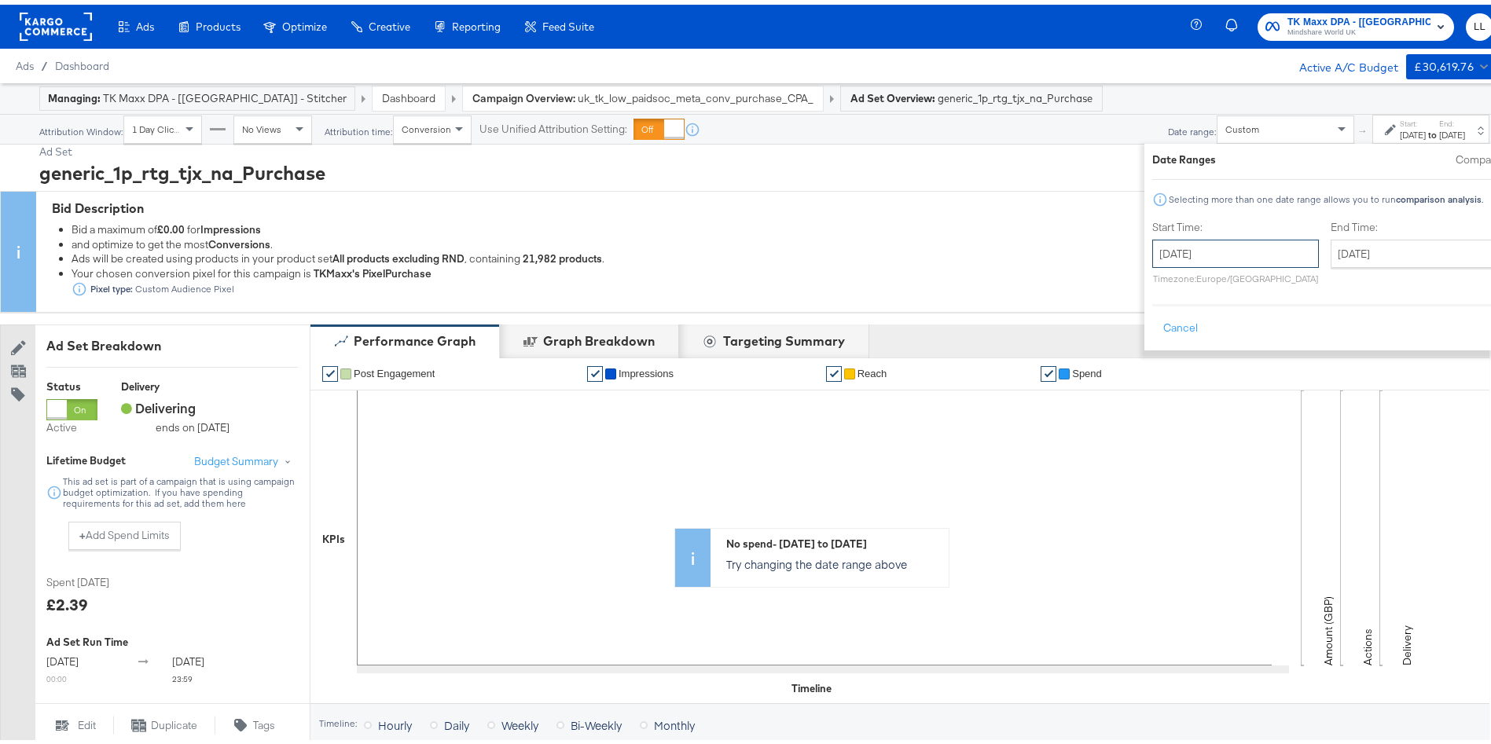
click at [1152, 260] on input "July 27th 2025" at bounding box center [1235, 249] width 167 height 28
click at [1318, 277] on span "›" at bounding box center [1330, 282] width 24 height 24
click at [1157, 393] on td "17" at bounding box center [1170, 394] width 27 height 22
type input "[DATE]"
click at [1337, 244] on input "[DATE]" at bounding box center [1419, 249] width 165 height 28
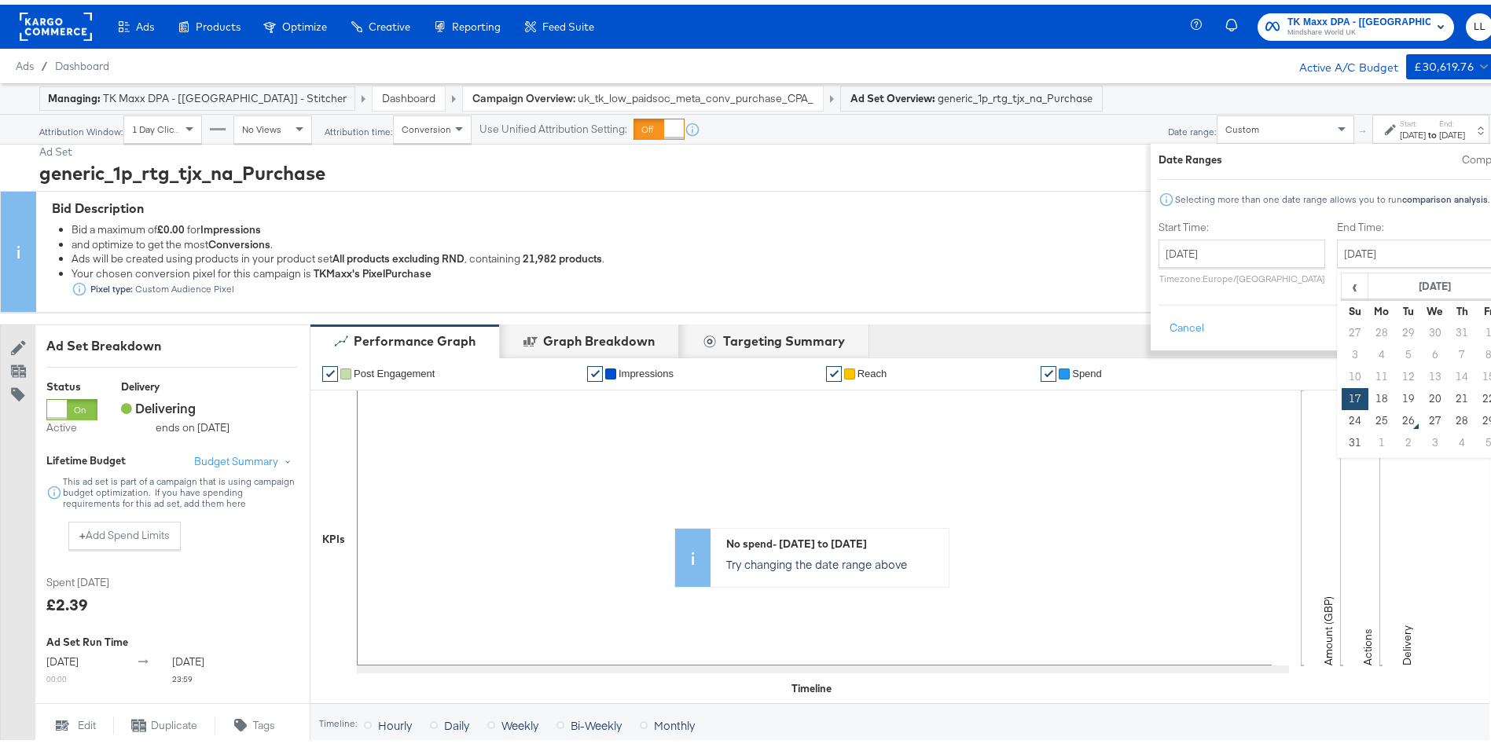
click at [1502, 391] on td "23" at bounding box center [1515, 394] width 27 height 22
type input "[DATE]"
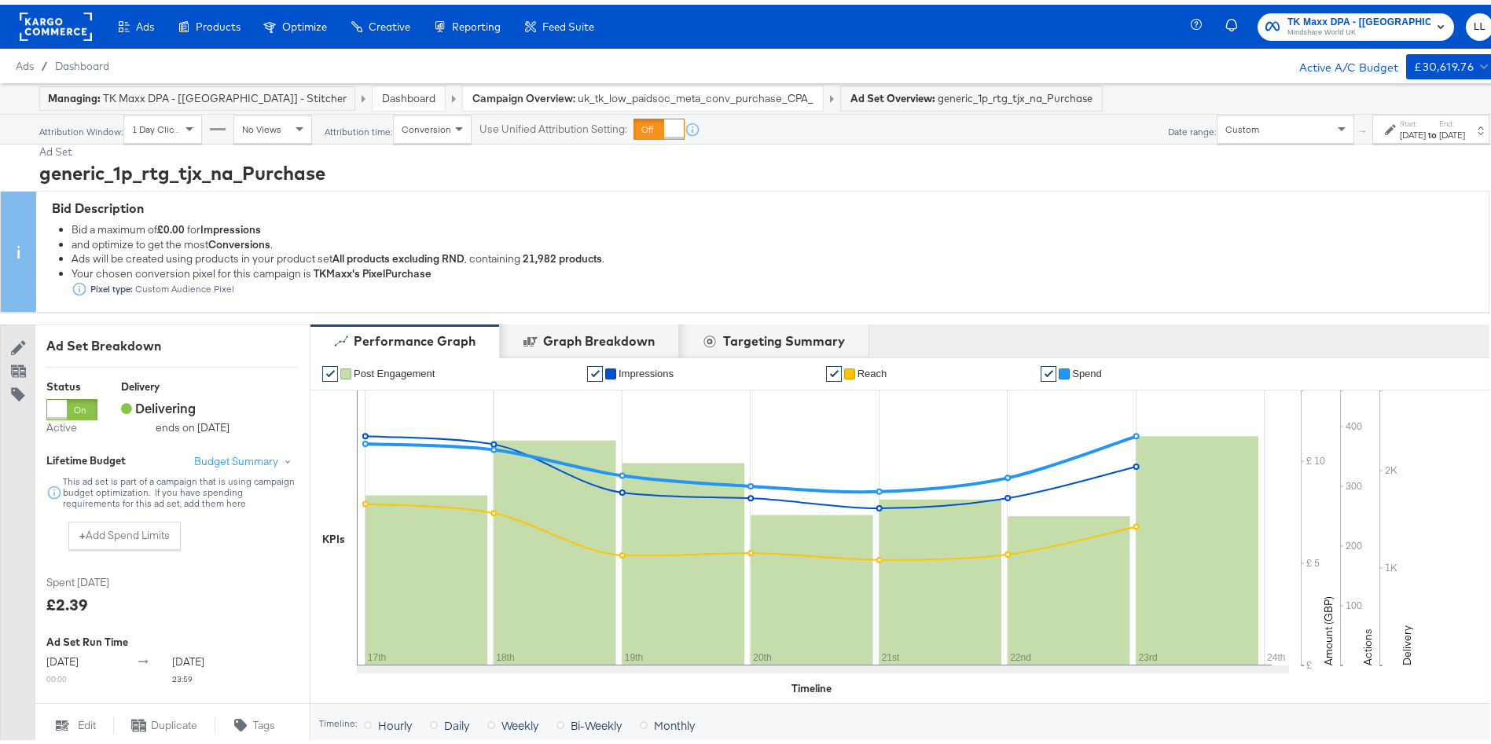
click at [382, 97] on link "Dashboard" at bounding box center [408, 93] width 53 height 14
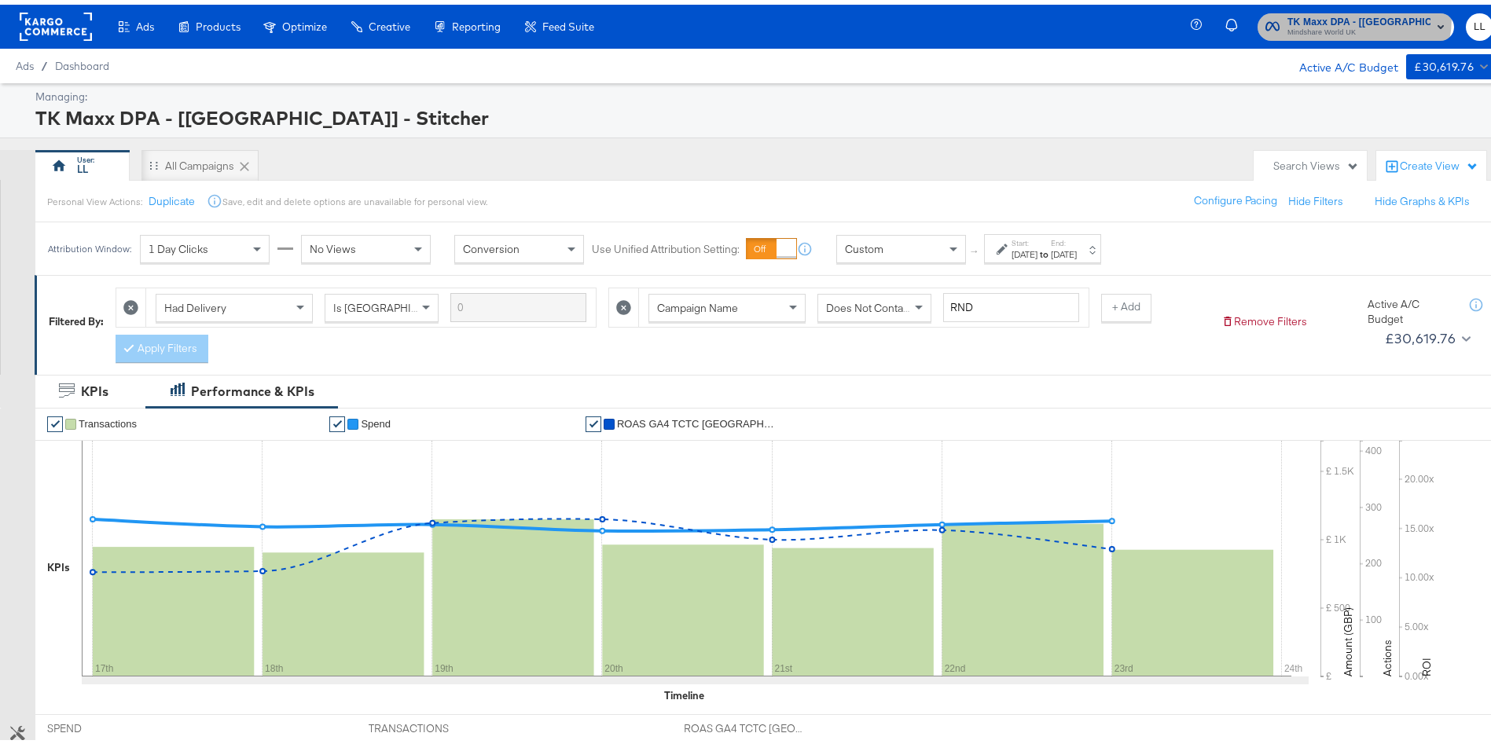
click at [1326, 13] on span "TK Maxx DPA - [[GEOGRAPHIC_DATA]] - Stitcher" at bounding box center [1358, 17] width 143 height 17
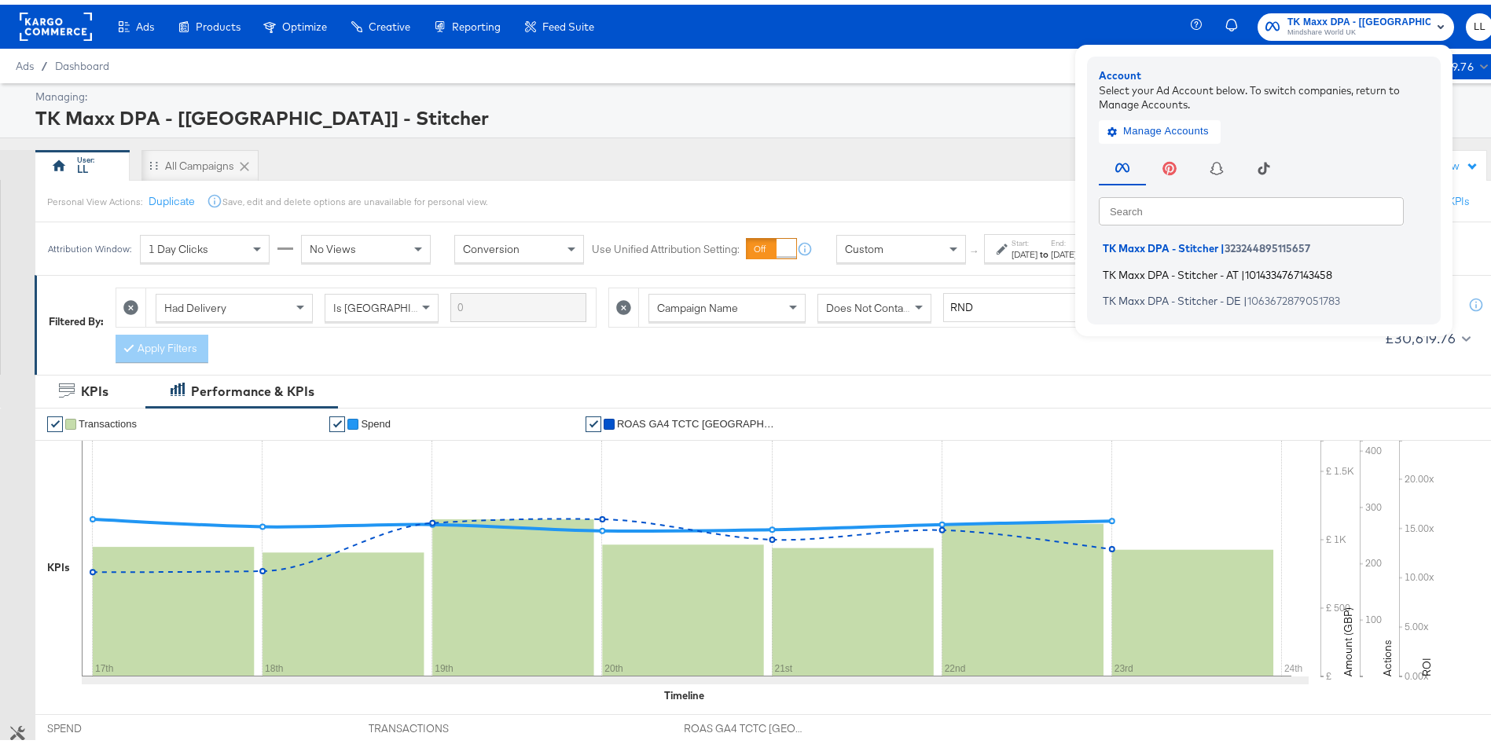
click at [1173, 273] on span "TK Maxx DPA - Stitcher - AT" at bounding box center [1170, 269] width 136 height 13
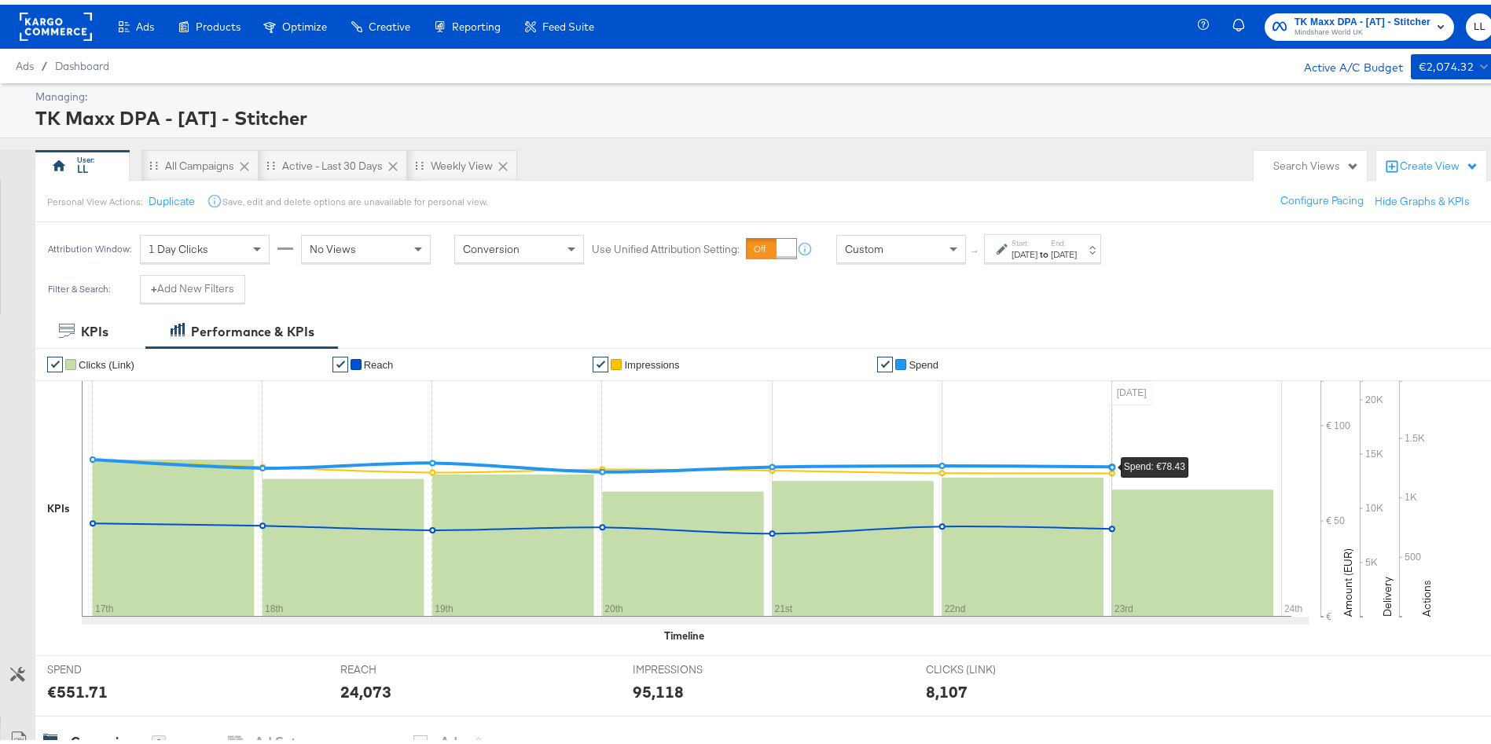
scroll to position [402, 0]
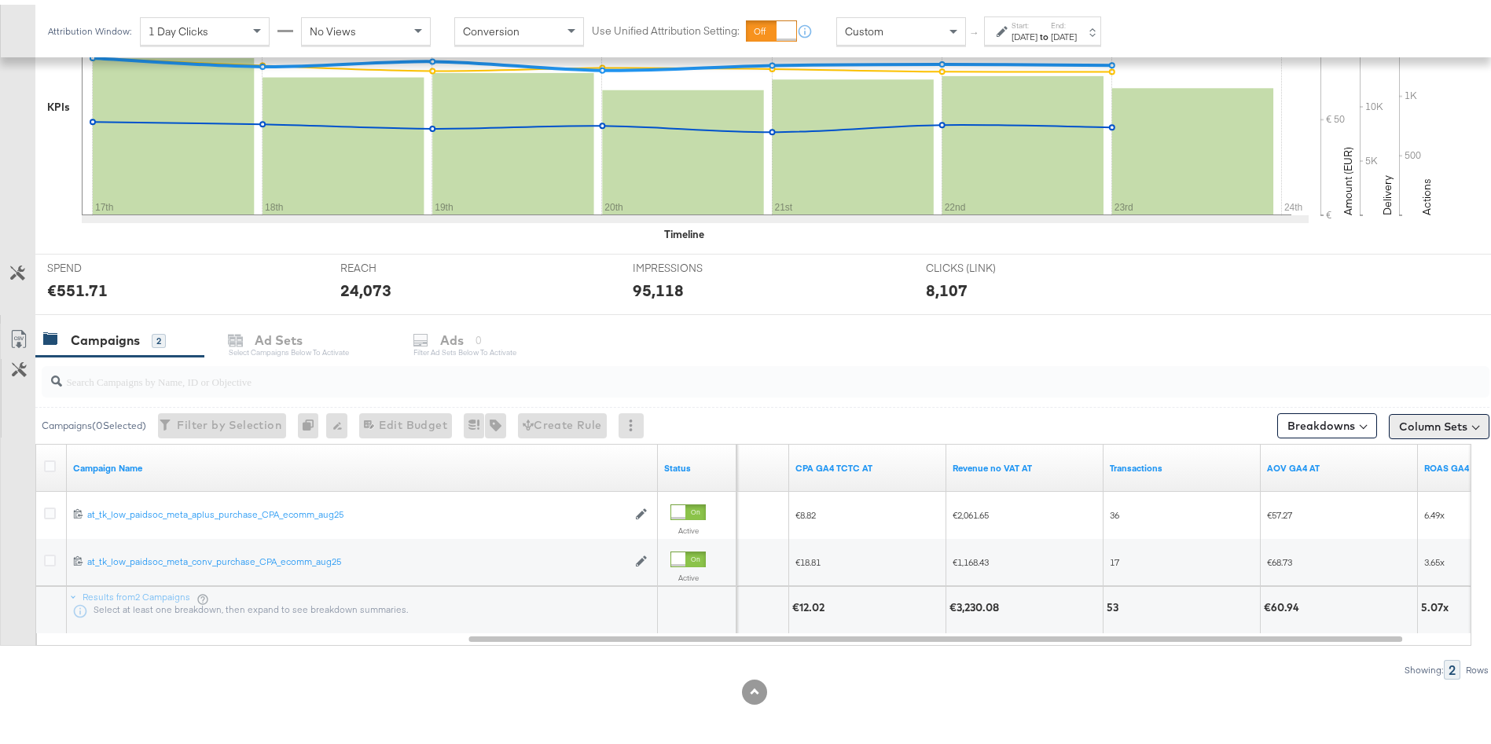
click at [1434, 409] on button "Column Sets" at bounding box center [1438, 421] width 101 height 25
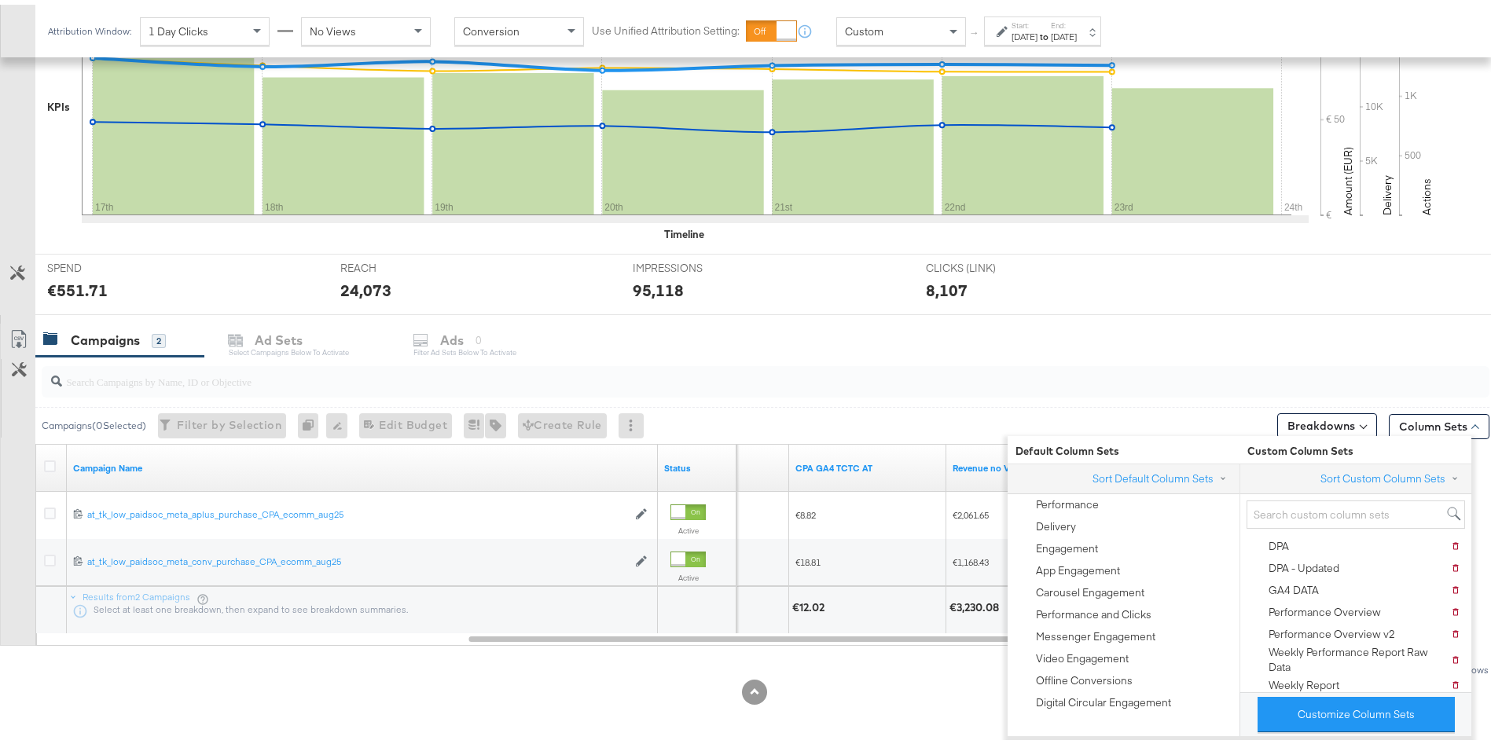
click at [1059, 311] on div at bounding box center [754, 316] width 1509 height 13
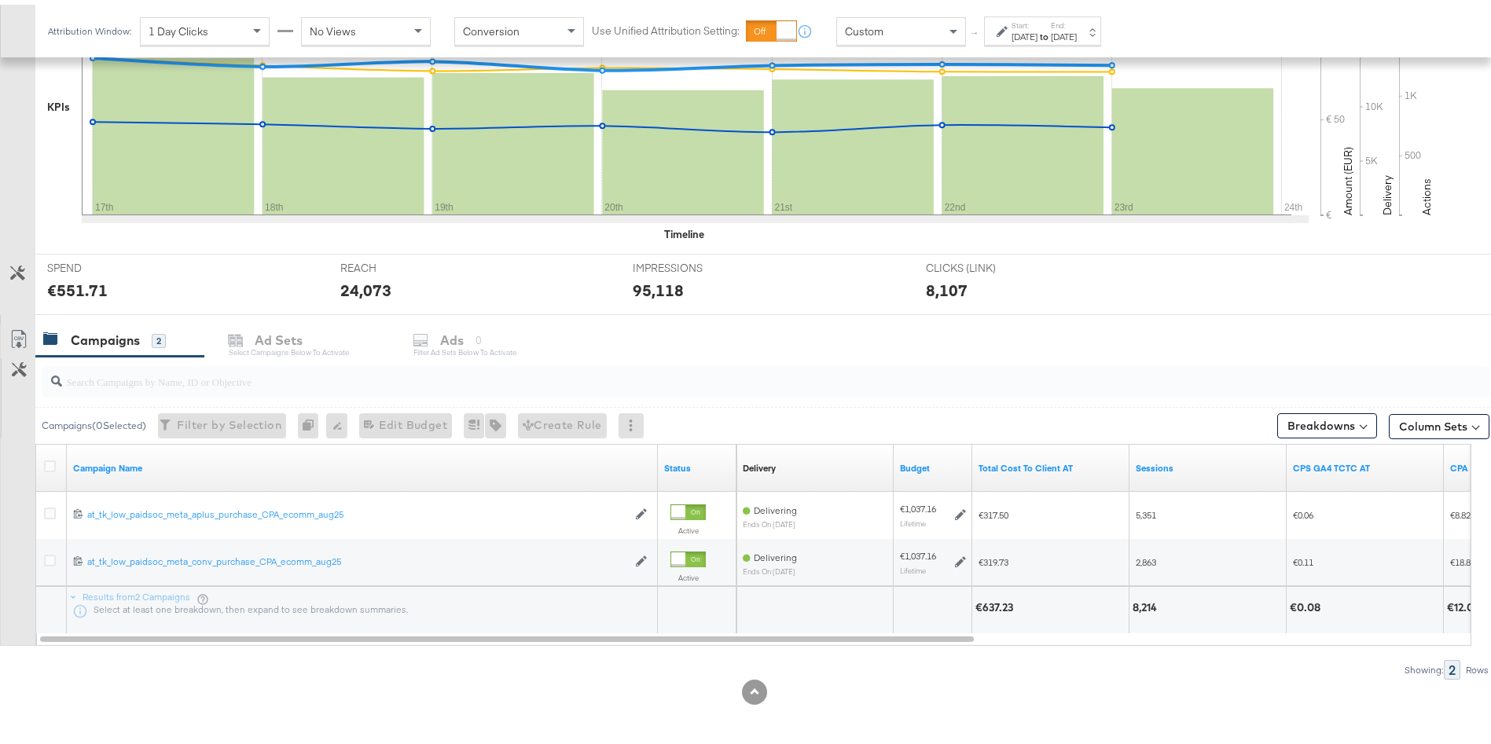
click at [989, 604] on div "€637.23" at bounding box center [996, 603] width 42 height 15
copy div "637.23"
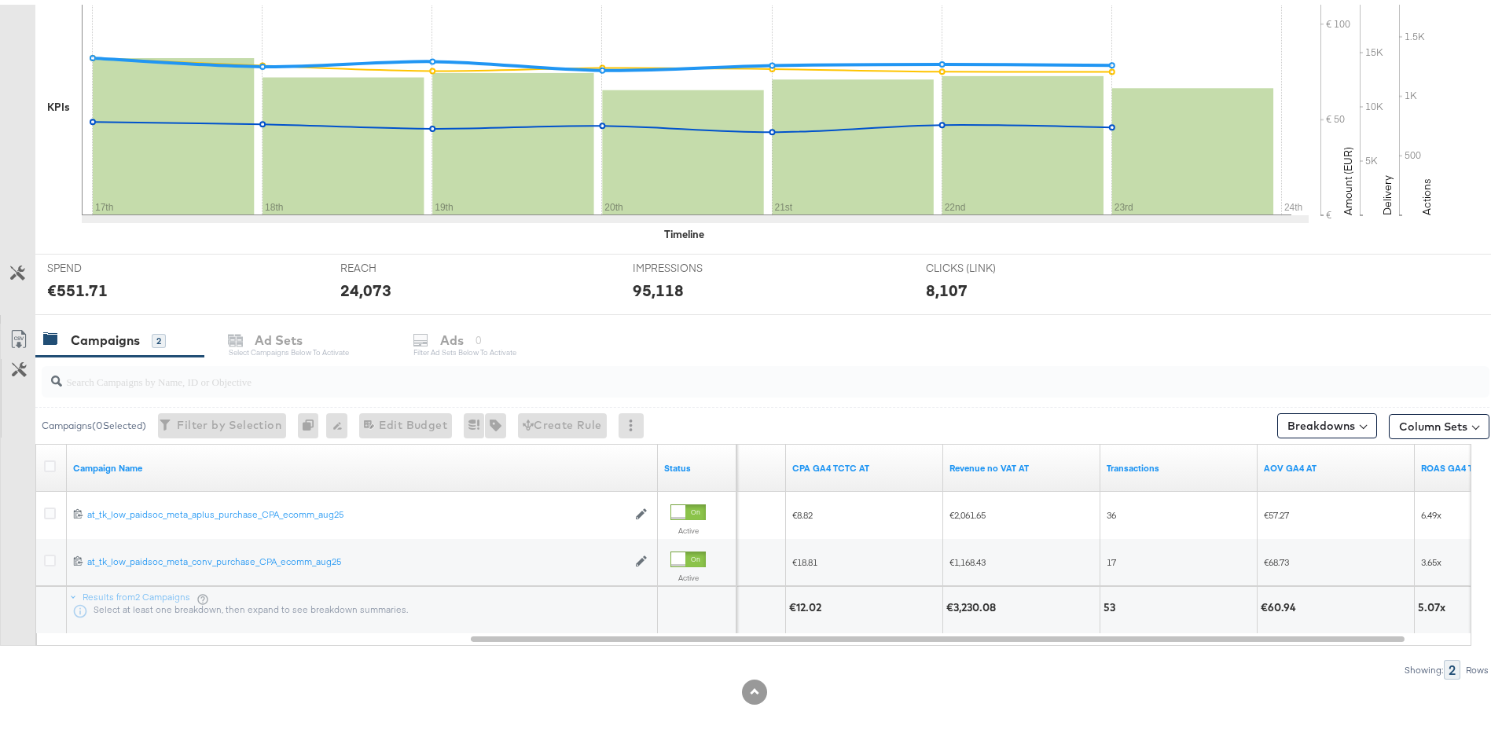
scroll to position [0, 0]
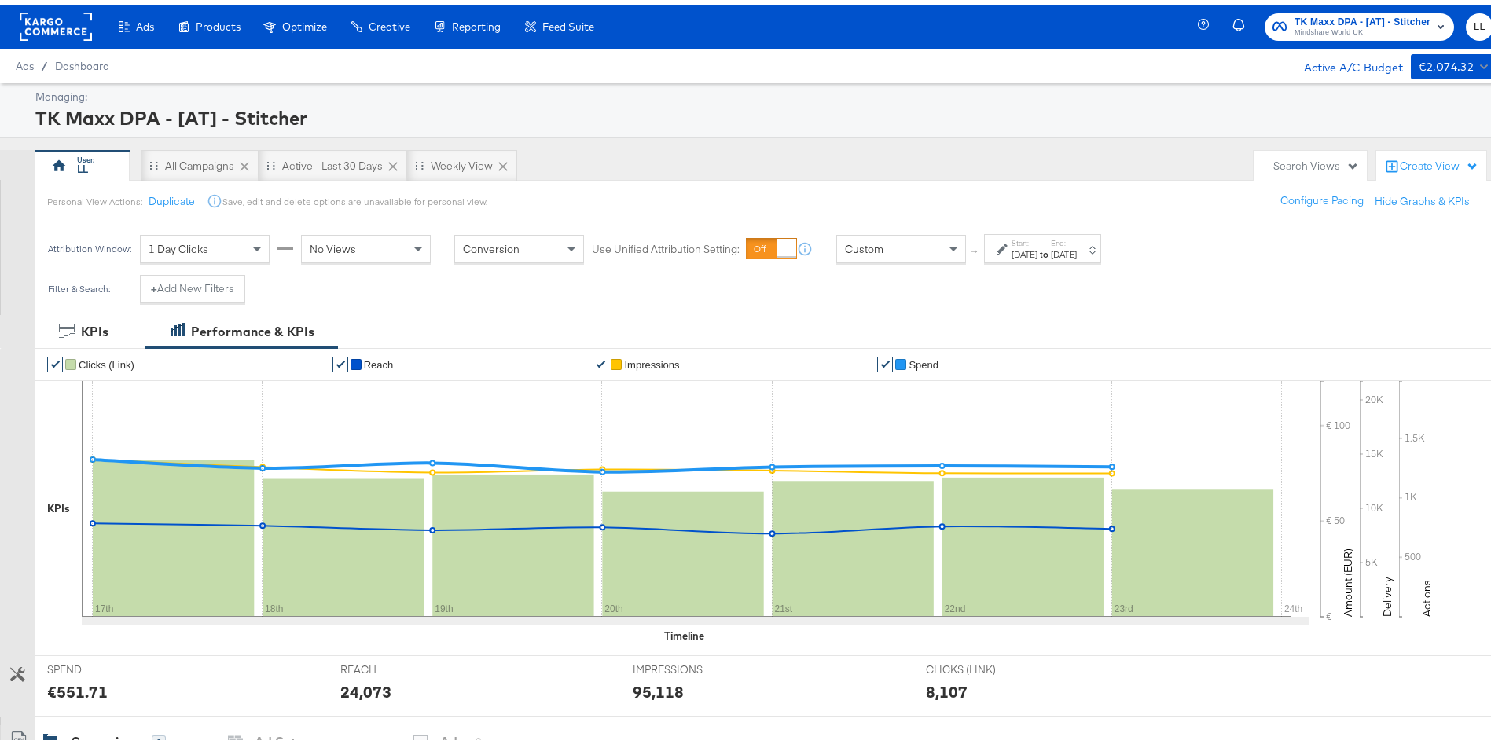
click at [1358, 13] on span "TK Maxx DPA - [AT] - Stitcher" at bounding box center [1362, 17] width 136 height 17
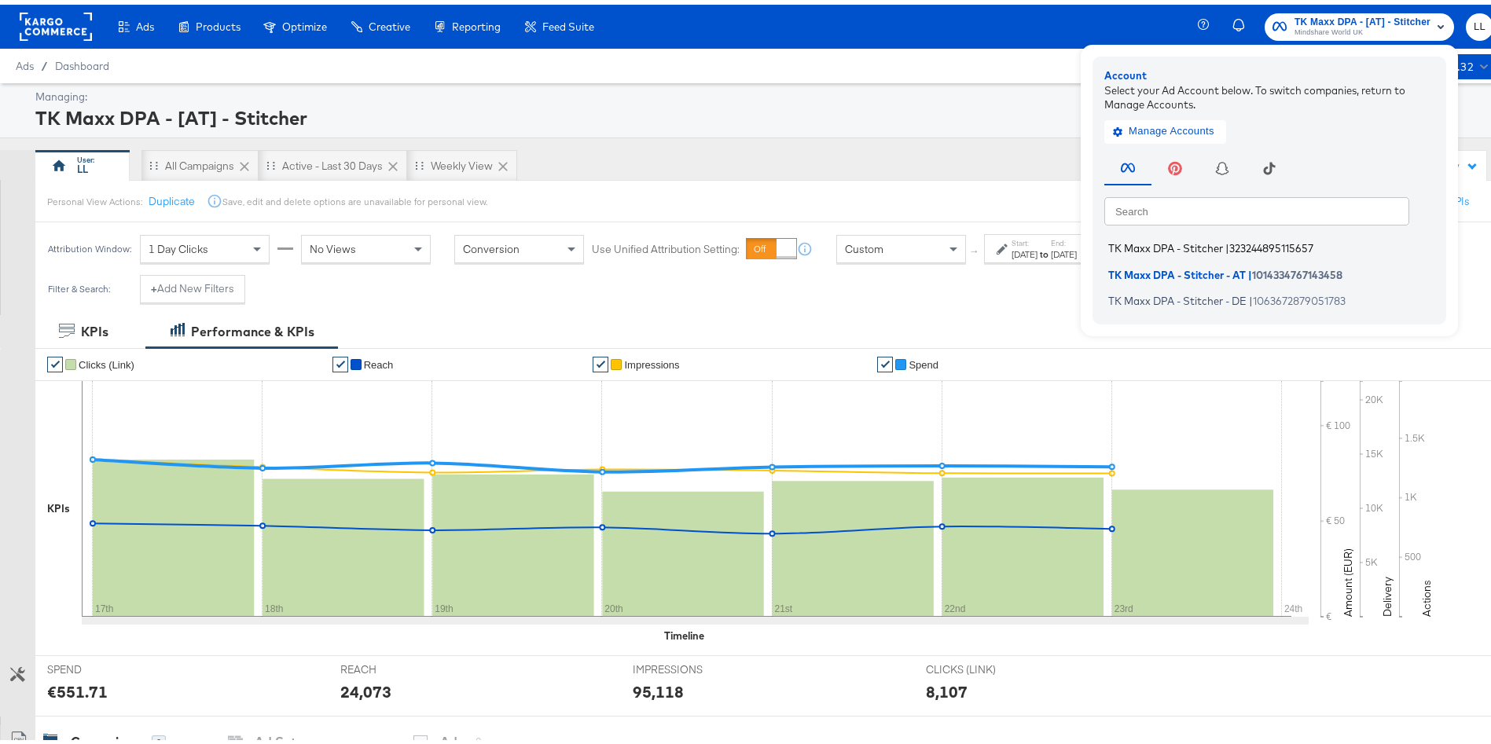
click at [1175, 243] on span "TK Maxx DPA - Stitcher" at bounding box center [1165, 243] width 115 height 13
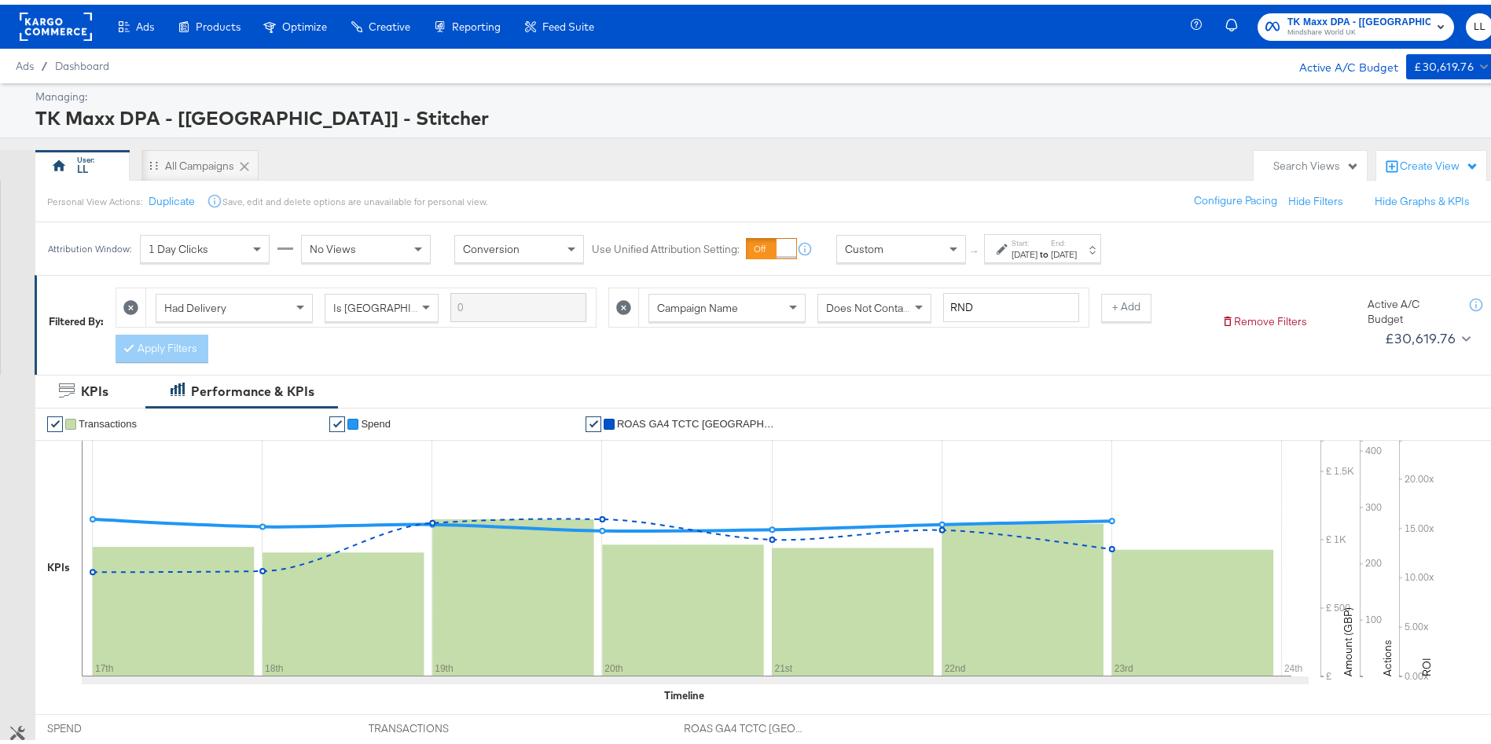
click at [1065, 257] on div "Start: [DATE] to End: [DATE]" at bounding box center [1042, 243] width 117 height 29
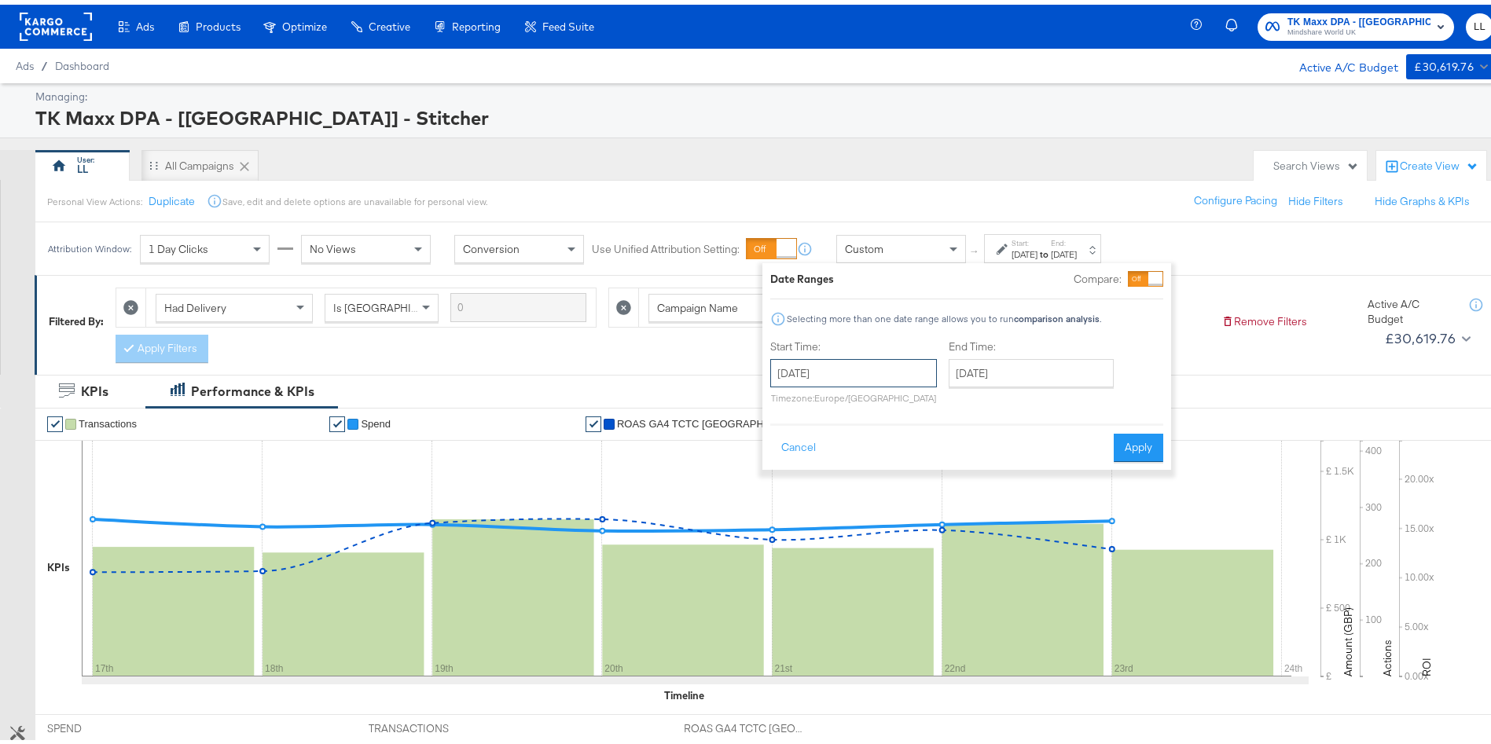
click at [821, 355] on input "[DATE]" at bounding box center [853, 368] width 167 height 28
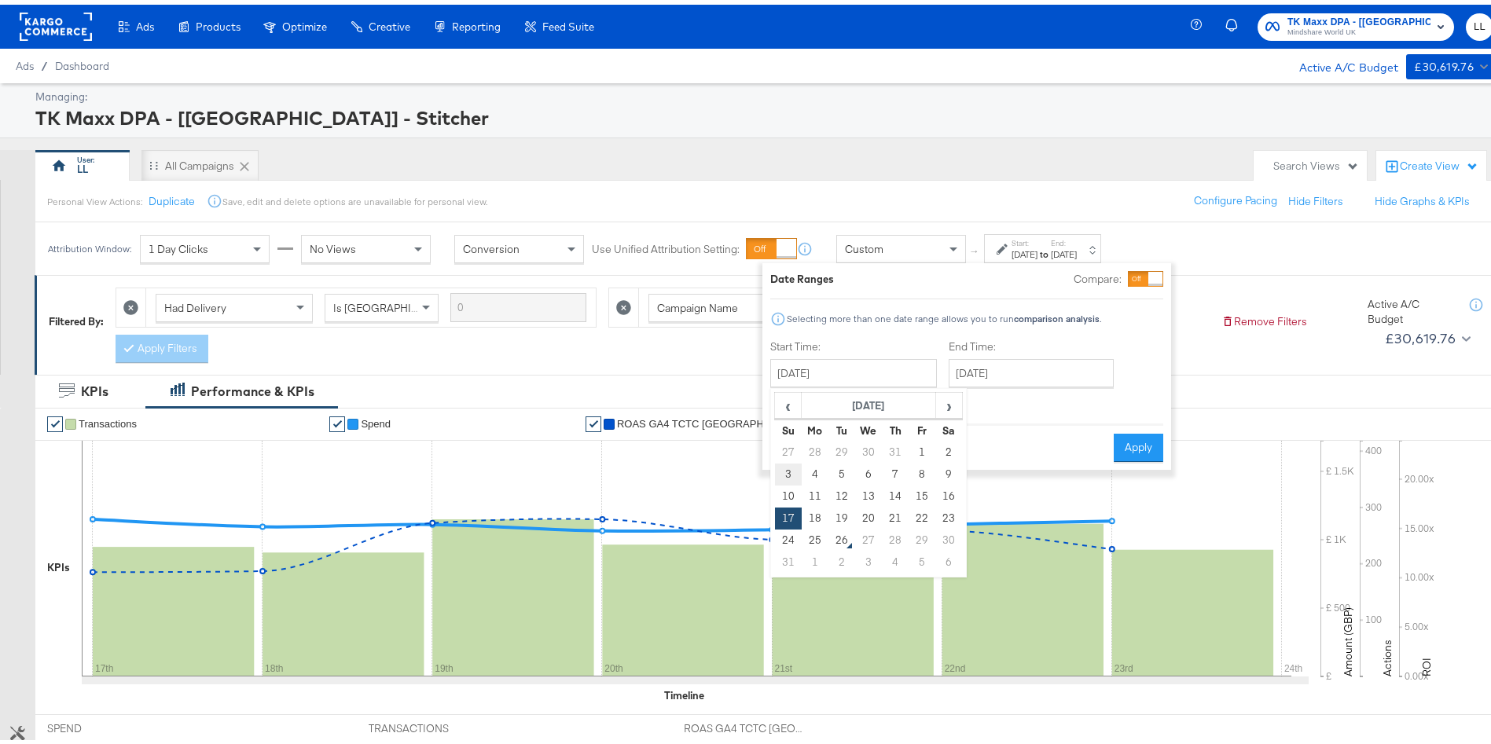
click at [787, 471] on td "3" at bounding box center [788, 470] width 27 height 22
type input "[DATE]"
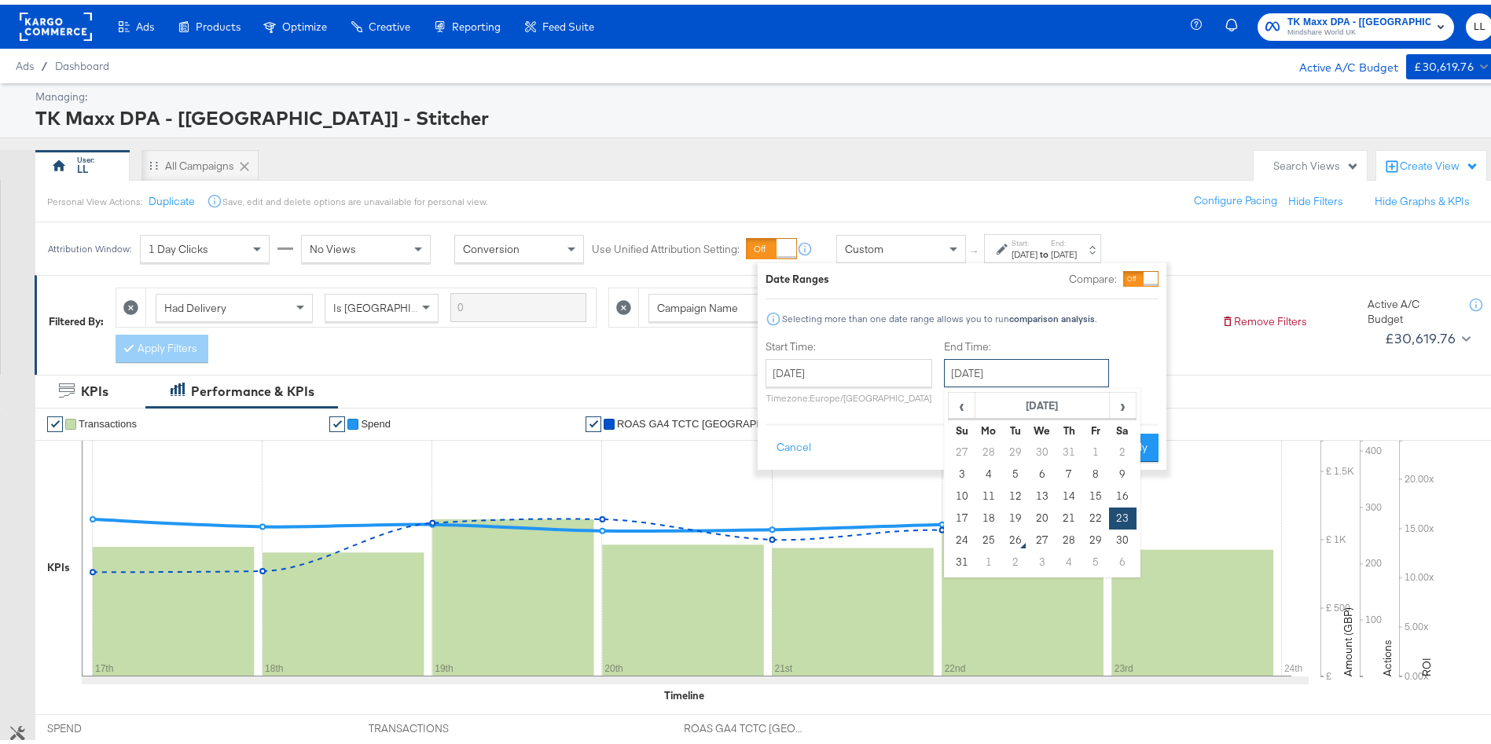
click at [977, 378] on input "[DATE]" at bounding box center [1026, 368] width 165 height 28
click at [1138, 350] on div "Start Time: [DATE] ‹ [DATE] › Su Mo Tu We Th Fr Sa 27 28 29 30 31 1 2 3 4 5 6 7…" at bounding box center [961, 371] width 393 height 72
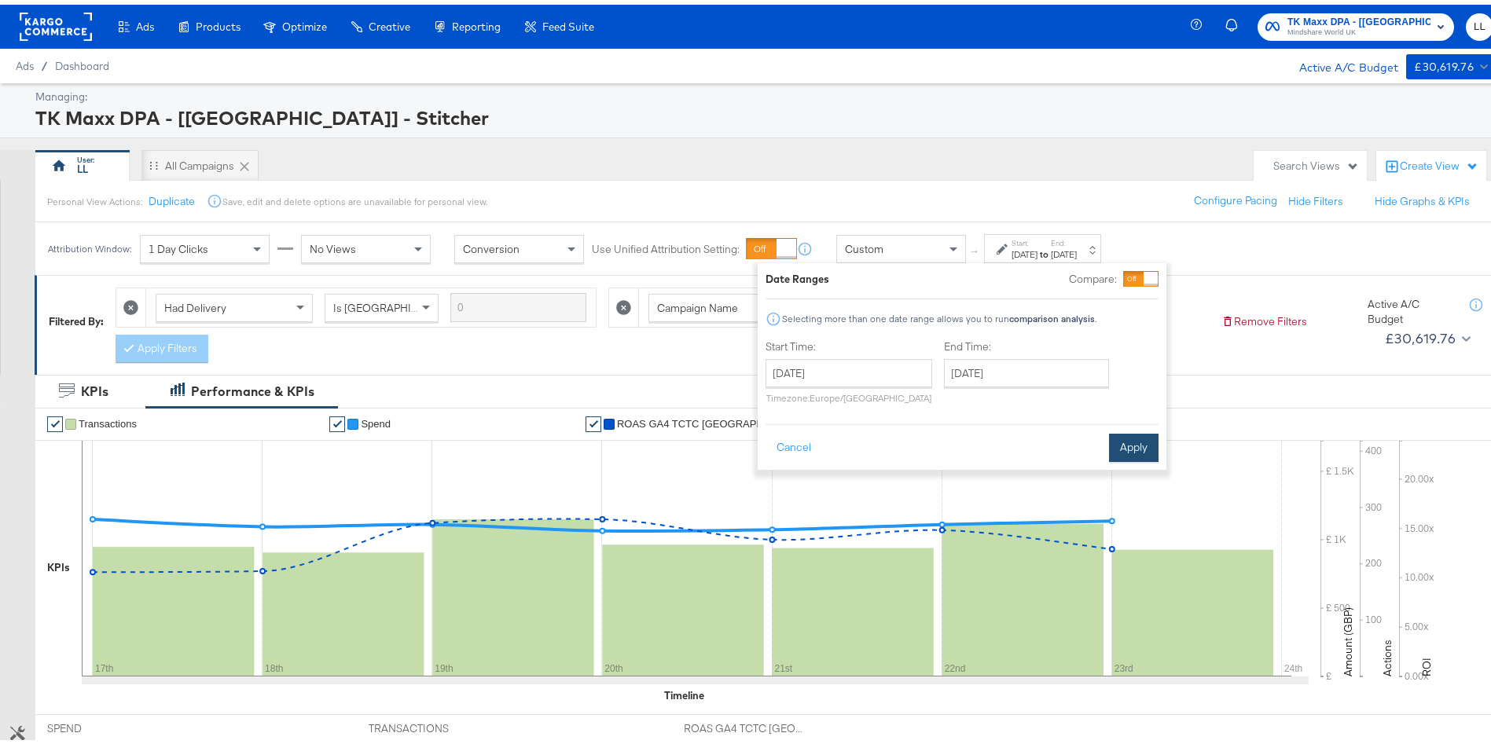
click at [1130, 450] on button "Apply" at bounding box center [1134, 443] width 50 height 28
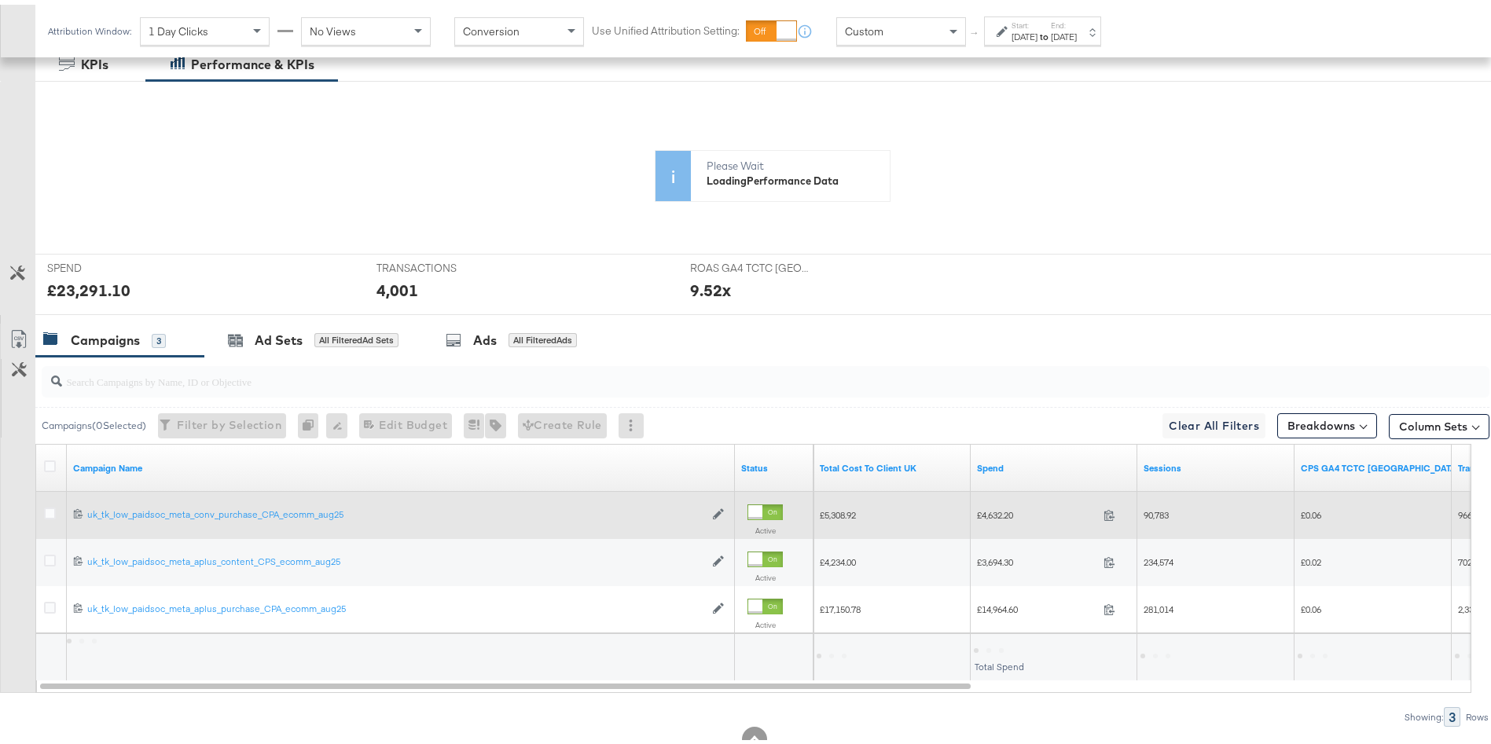
scroll to position [374, 0]
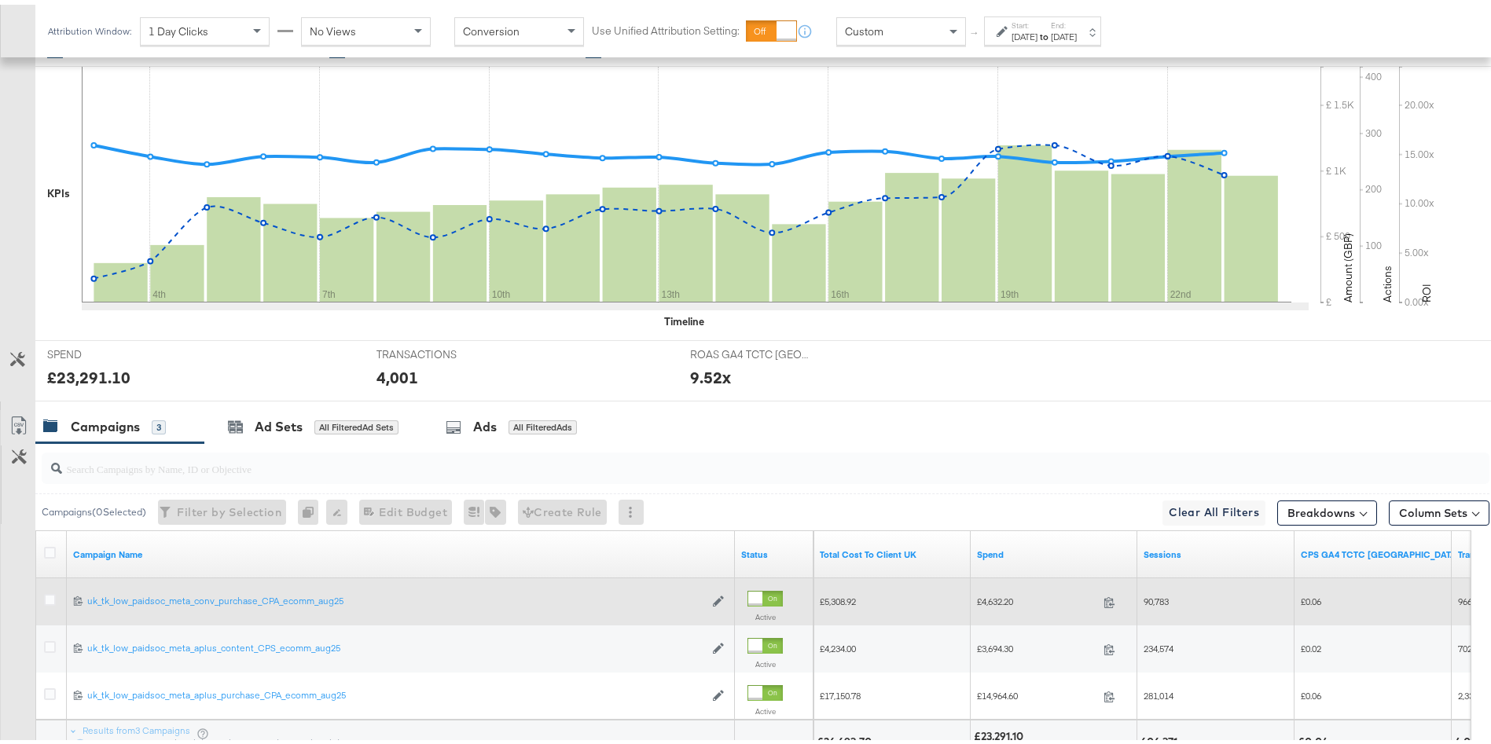
click at [848, 602] on span "£5,308.92" at bounding box center [838, 597] width 36 height 12
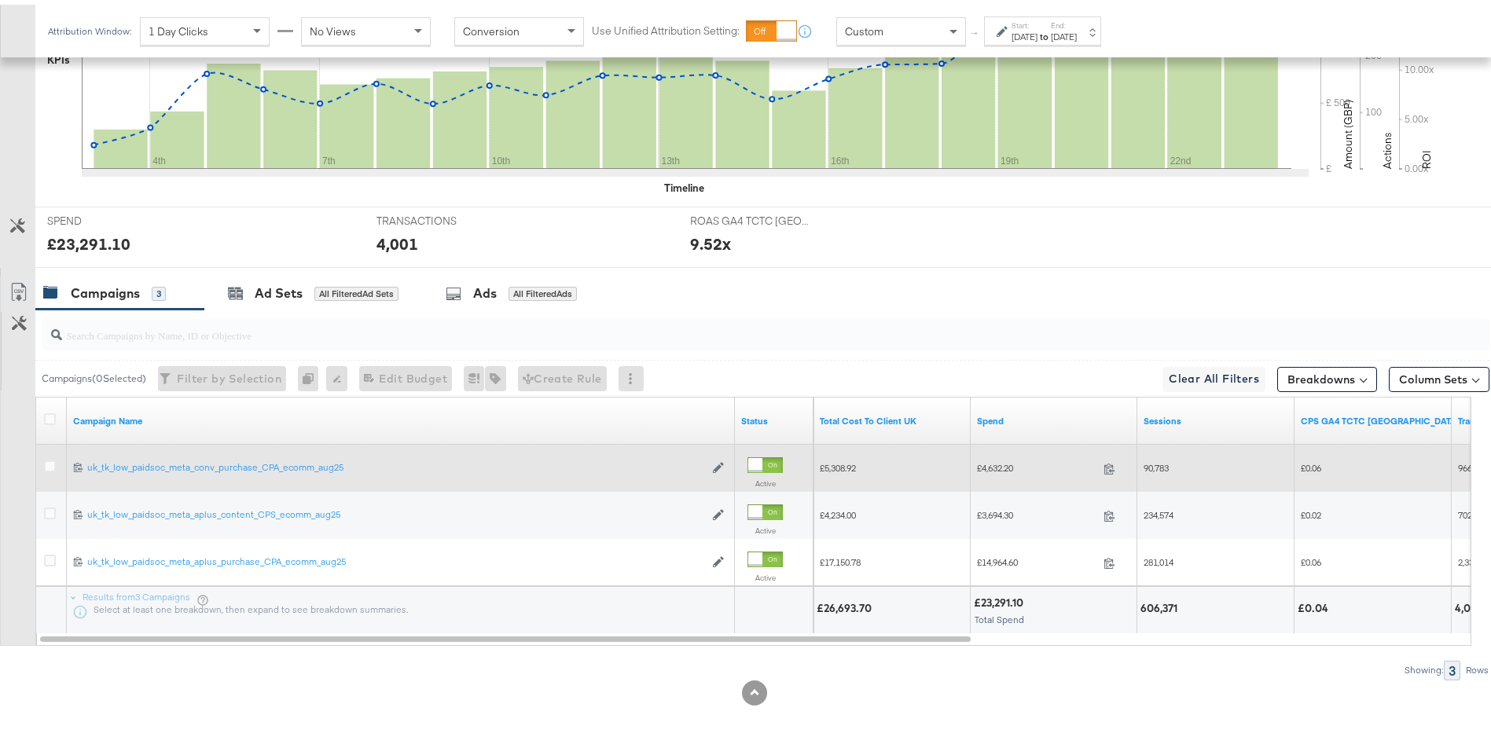
click at [848, 602] on div "£26,693.70" at bounding box center [846, 603] width 60 height 15
copy div "26,693.70"
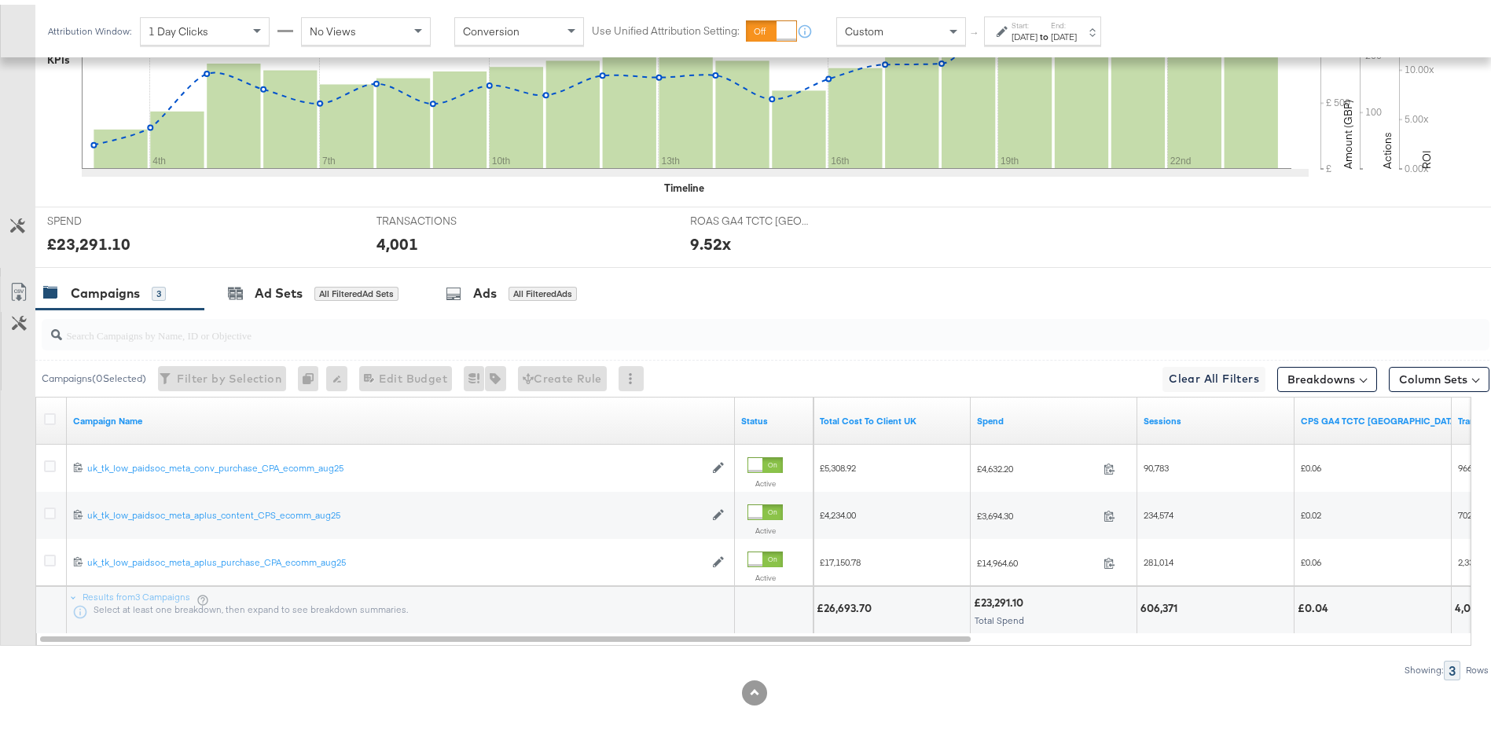
click at [1083, 5] on div "Attribution Window: 1 Day Clicks No Views Conversion Use Unified Attribution Se…" at bounding box center [577, 26] width 1085 height 53
click at [1037, 26] on div "[DATE]" at bounding box center [1024, 32] width 26 height 13
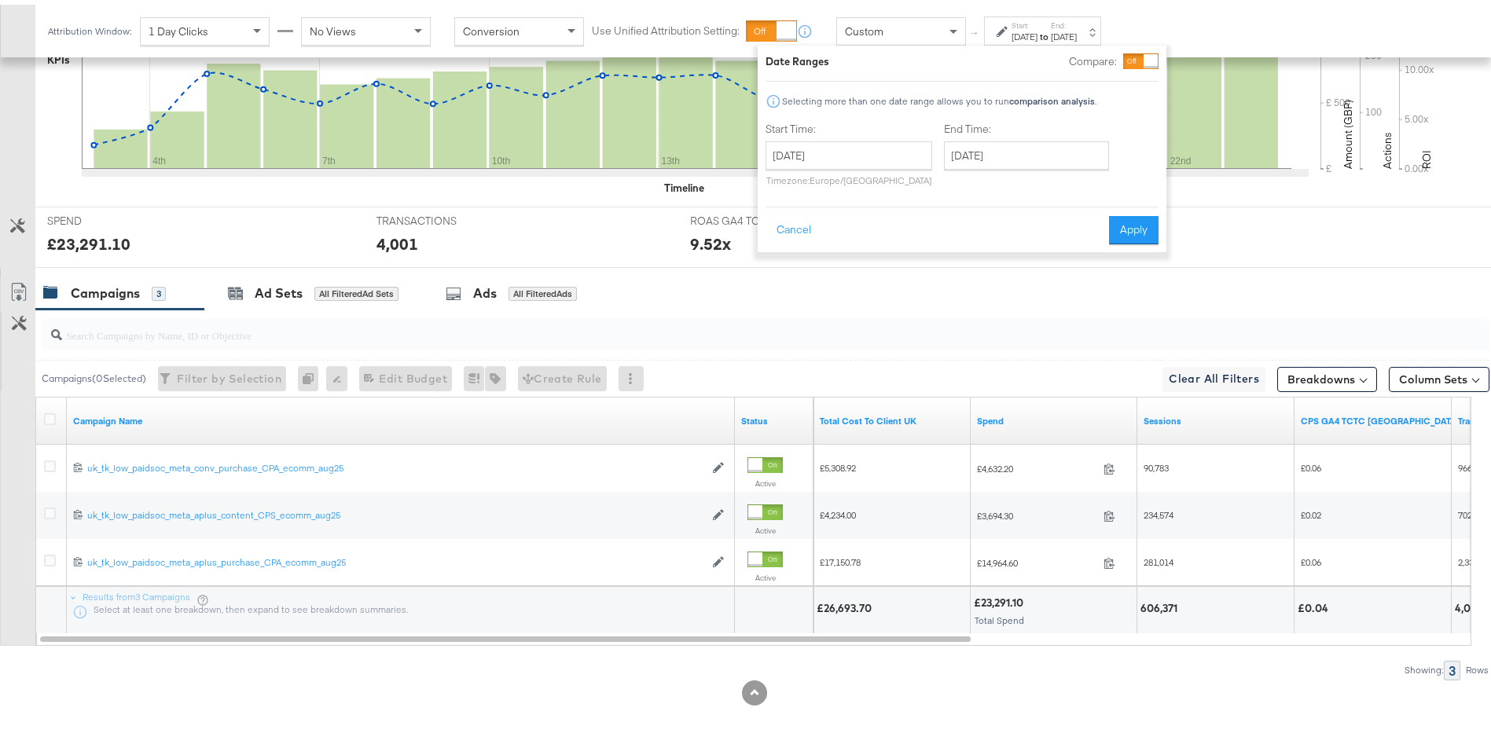
click at [992, 167] on div "End Time: [DATE] ‹ [DATE] › Su Mo Tu We Th Fr Sa 27 28 29 30 31 1 2 3 4 5 6 7 8…" at bounding box center [1029, 153] width 171 height 72
click at [1018, 162] on input "[DATE]" at bounding box center [1026, 151] width 165 height 28
click at [716, 292] on div "Campaigns 3 Ad Sets All Filtered Ad Sets Ads All Filtered Ads" at bounding box center [771, 289] width 1473 height 34
click at [1205, 15] on div "Attribution Window: 1 Day Clicks No Views Conversion Use Unified Attribution Se…" at bounding box center [745, 26] width 1491 height 53
click at [1037, 19] on label "Start:" at bounding box center [1024, 21] width 26 height 10
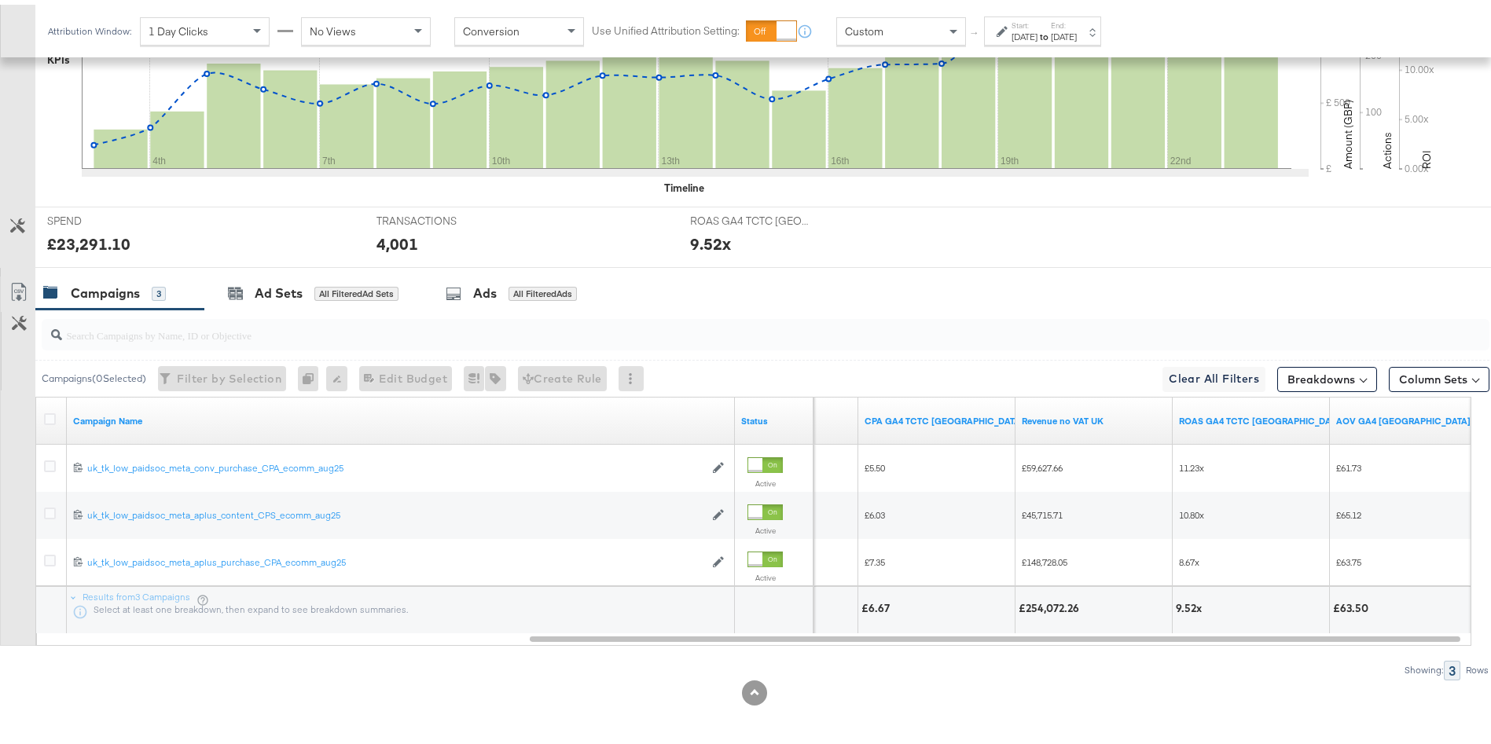
click at [1037, 22] on label "Start:" at bounding box center [1024, 21] width 26 height 10
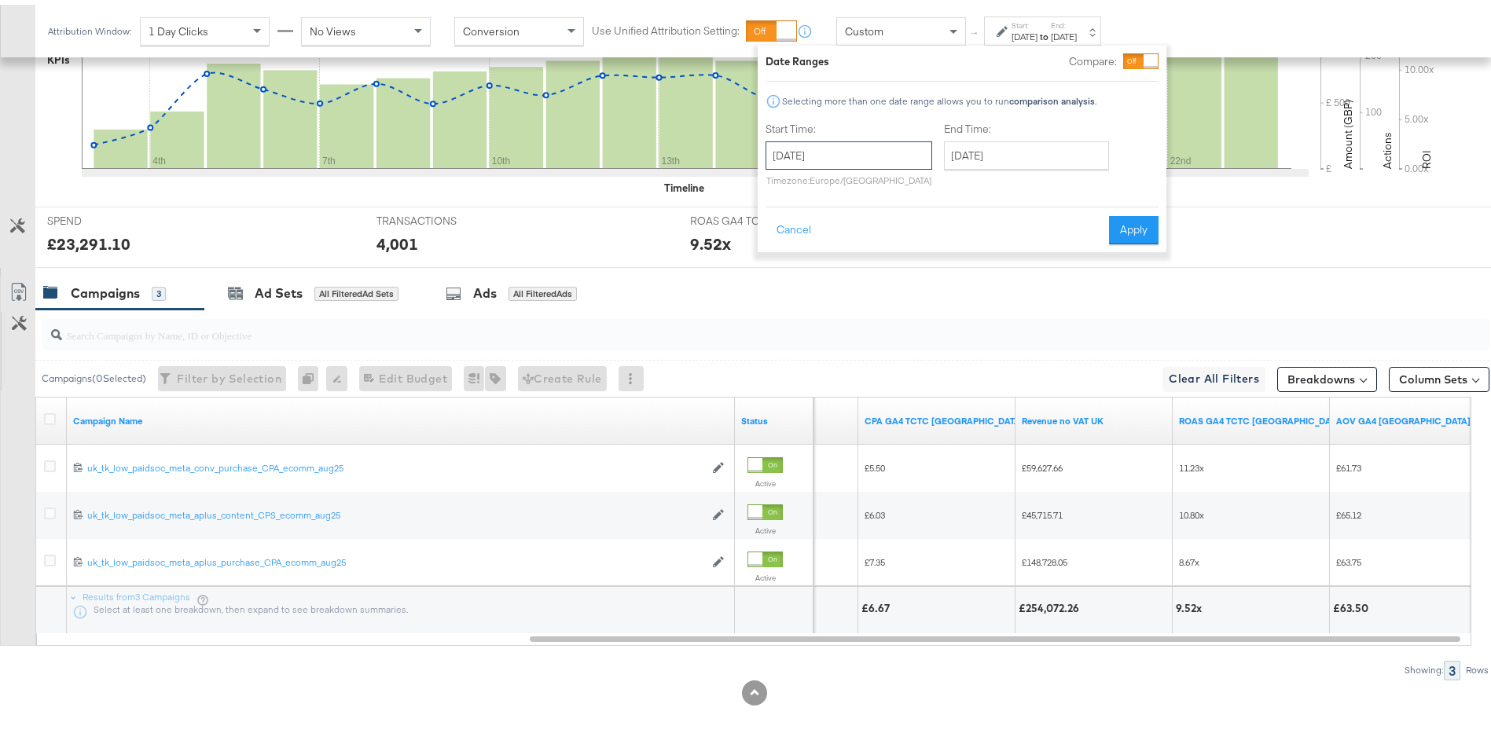
click at [860, 138] on input "[DATE]" at bounding box center [848, 151] width 167 height 28
click at [776, 293] on td "17" at bounding box center [783, 296] width 27 height 22
type input "[DATE]"
click at [1139, 218] on button "Apply" at bounding box center [1138, 225] width 50 height 28
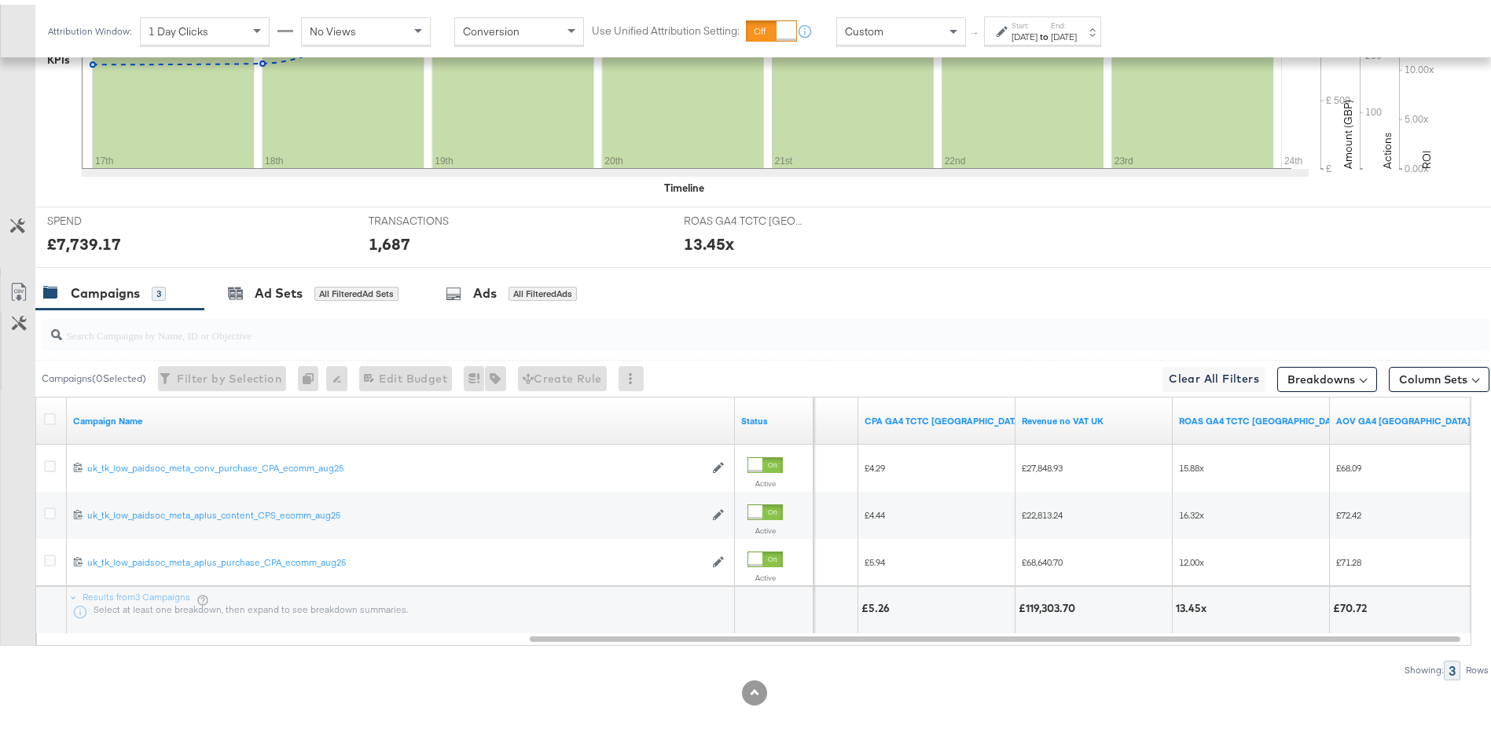
click at [1054, 603] on div "£119,303.70" at bounding box center [1048, 603] width 61 height 15
copy div "119,303.70"
